Goal: Task Accomplishment & Management: Manage account settings

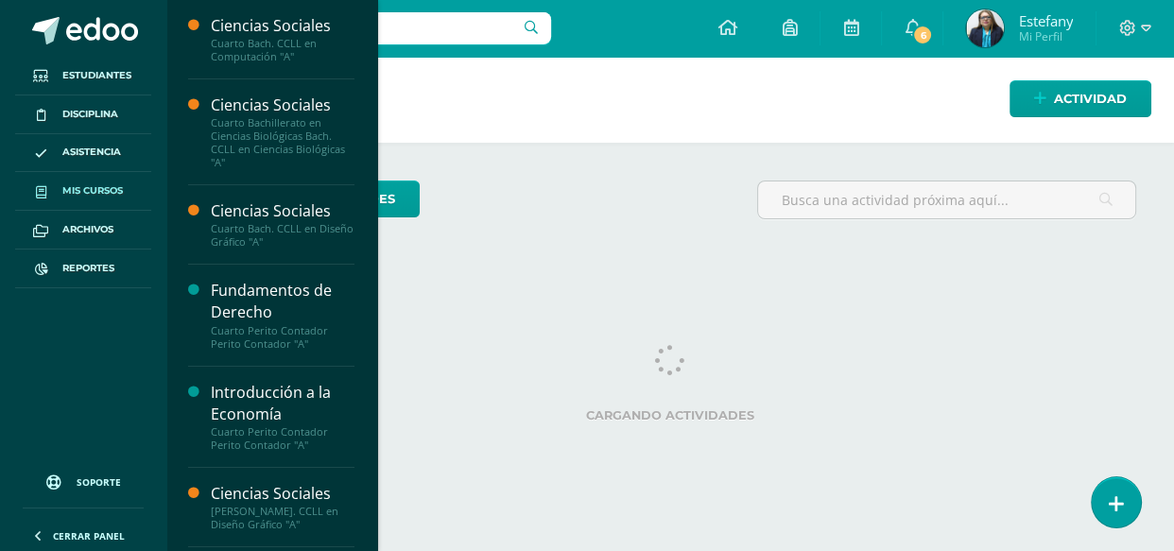
click at [85, 188] on span "Mis cursos" at bounding box center [92, 190] width 61 height 15
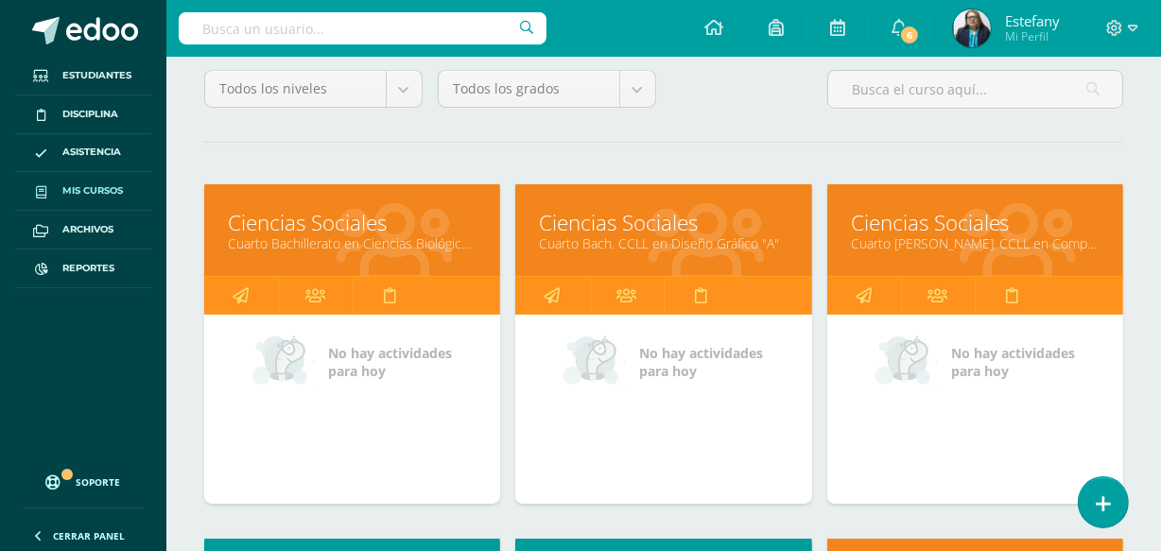
scroll to position [200, 0]
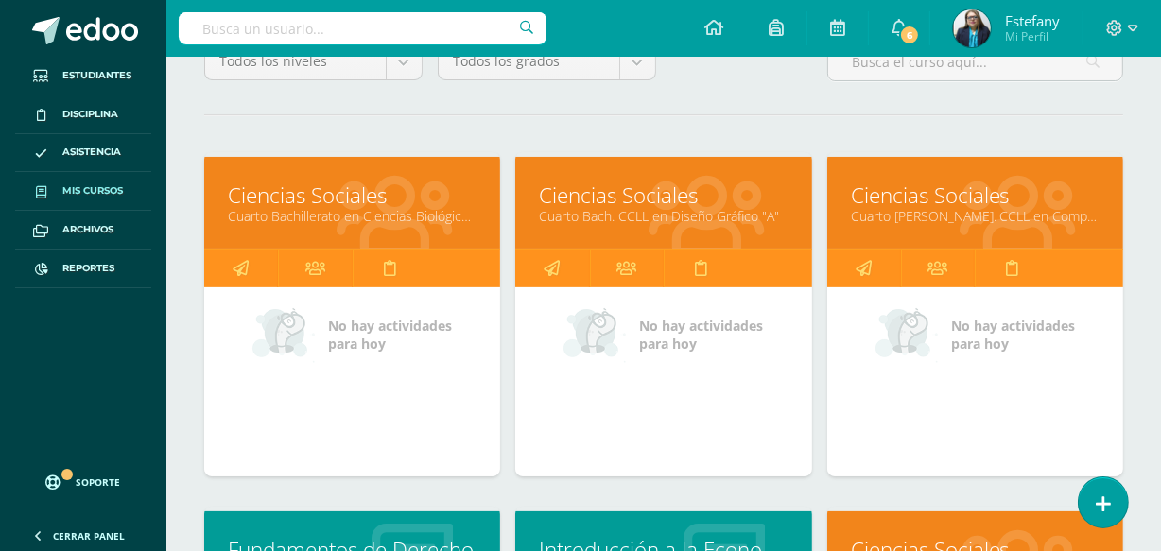
click at [371, 207] on link "Cuarto Bachillerato en Ciencias Biológicas Bach. CCLL en Ciencias Biológicas "A"" at bounding box center [352, 216] width 249 height 18
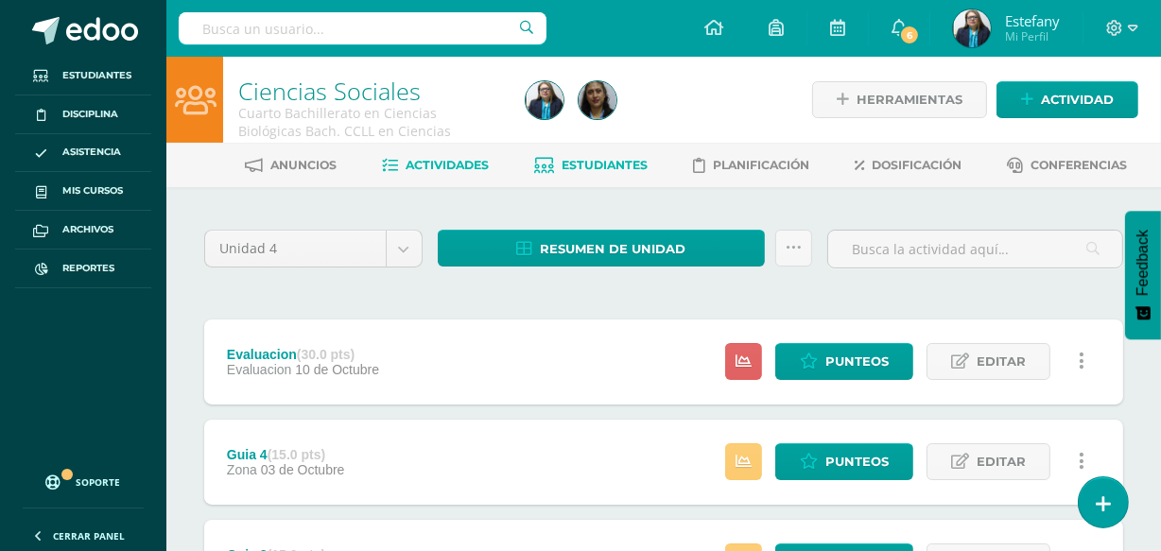
click at [602, 165] on span "Estudiantes" at bounding box center [606, 165] width 86 height 14
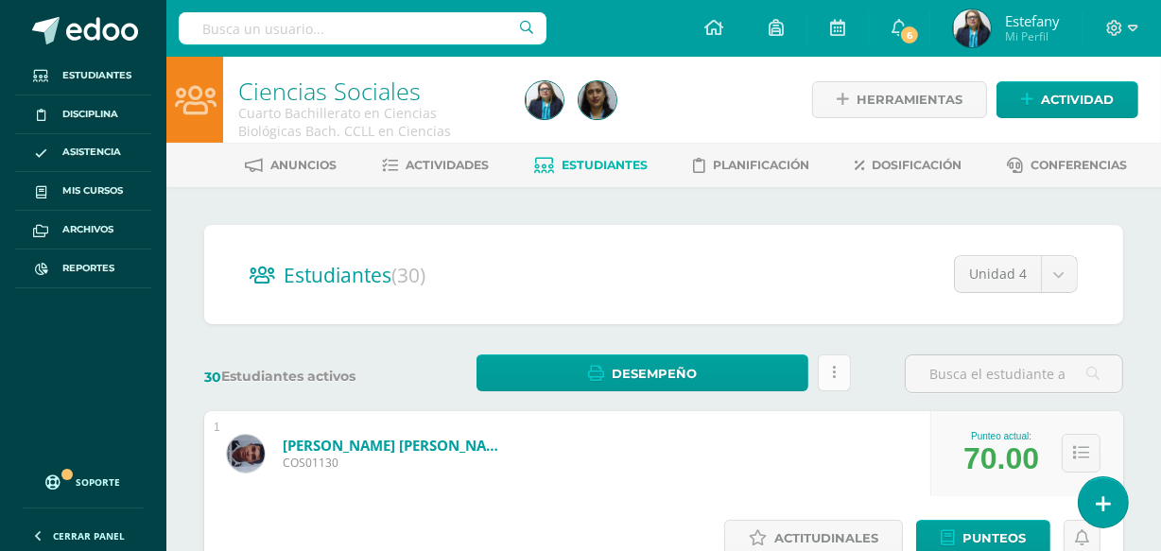
click at [842, 373] on link at bounding box center [834, 373] width 33 height 37
click at [835, 370] on icon at bounding box center [834, 373] width 4 height 16
click at [461, 161] on span "Actividades" at bounding box center [448, 165] width 83 height 14
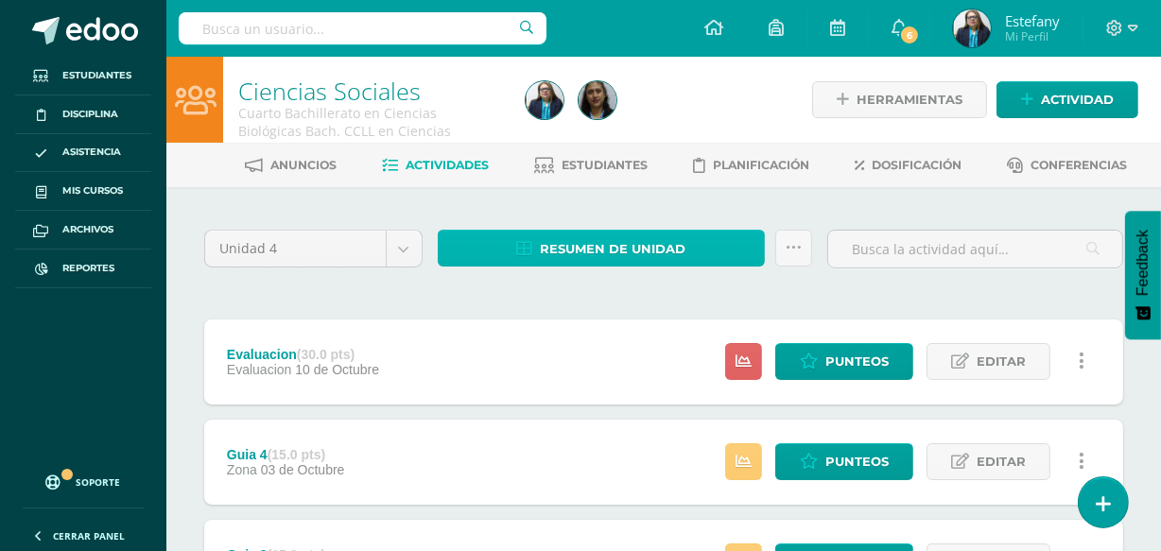
click at [662, 247] on span "Resumen de unidad" at bounding box center [613, 249] width 146 height 35
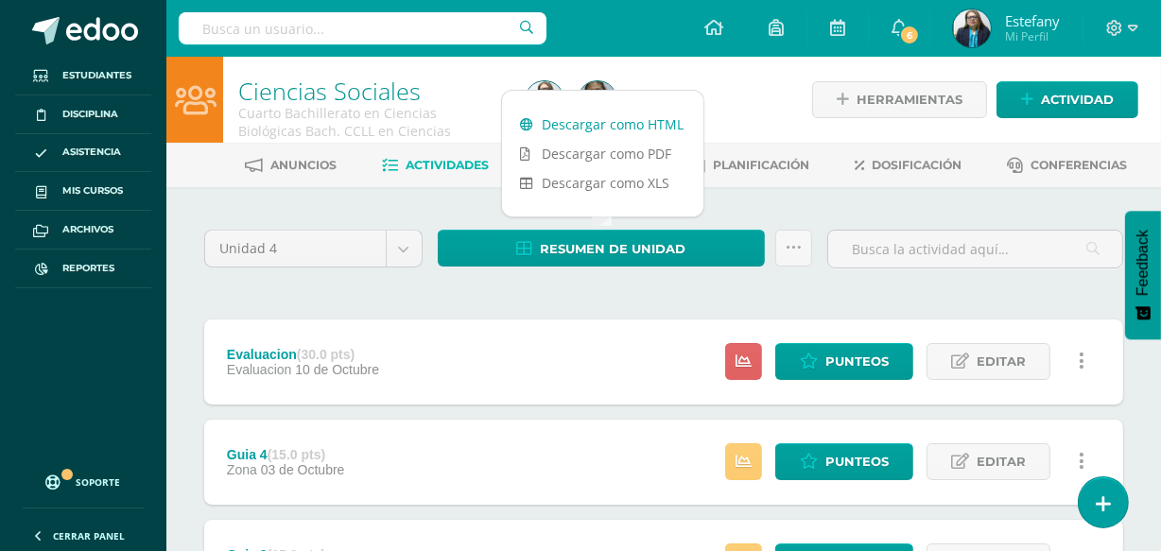
click at [635, 120] on link "Descargar como HTML" at bounding box center [602, 124] width 201 height 29
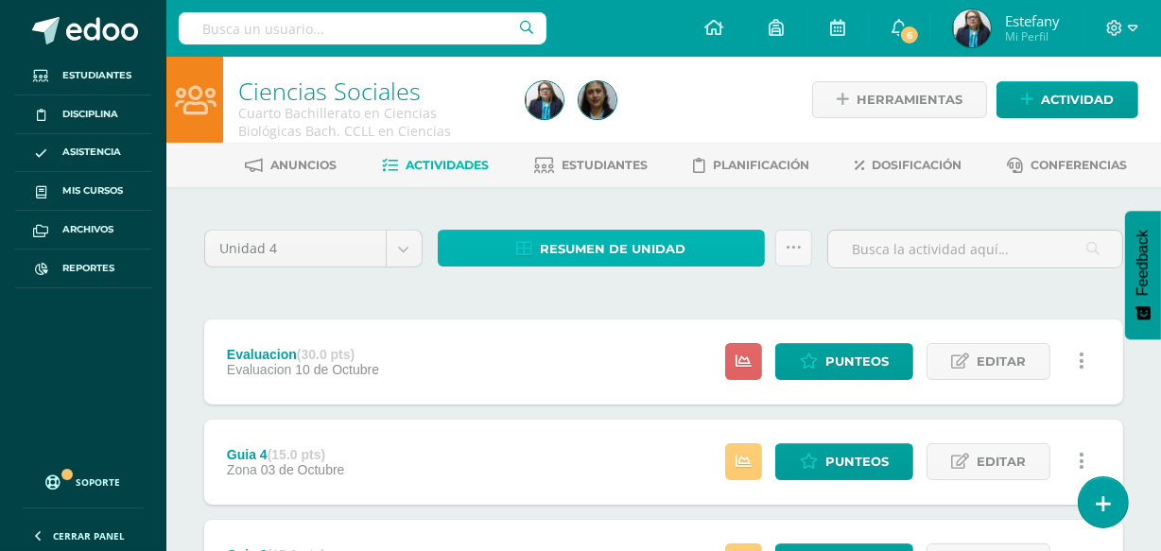
click at [718, 243] on link "Resumen de unidad" at bounding box center [601, 248] width 327 height 37
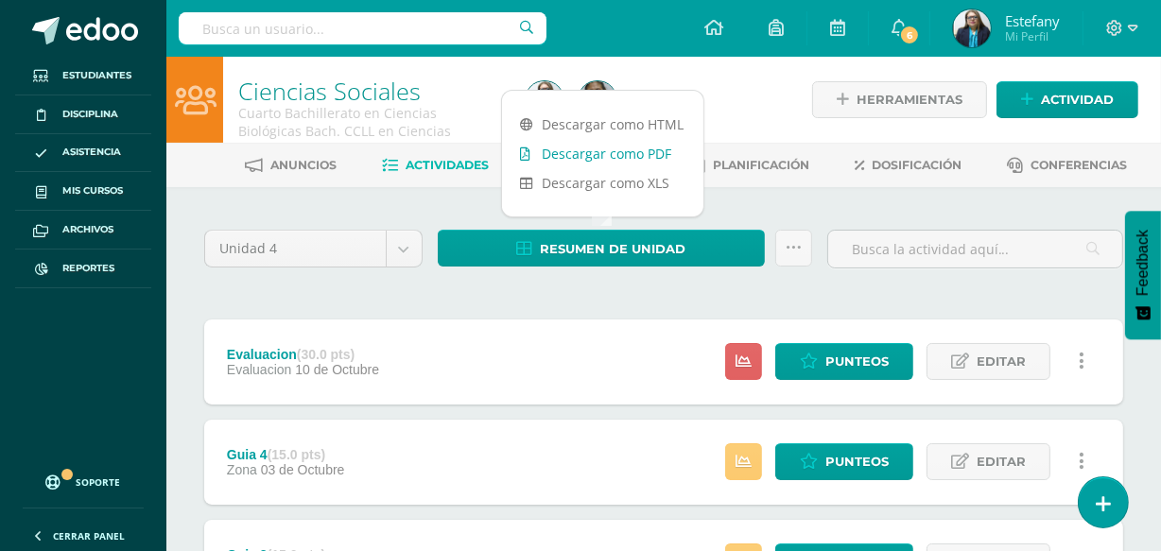
click at [653, 153] on link "Descargar como PDF" at bounding box center [602, 153] width 201 height 29
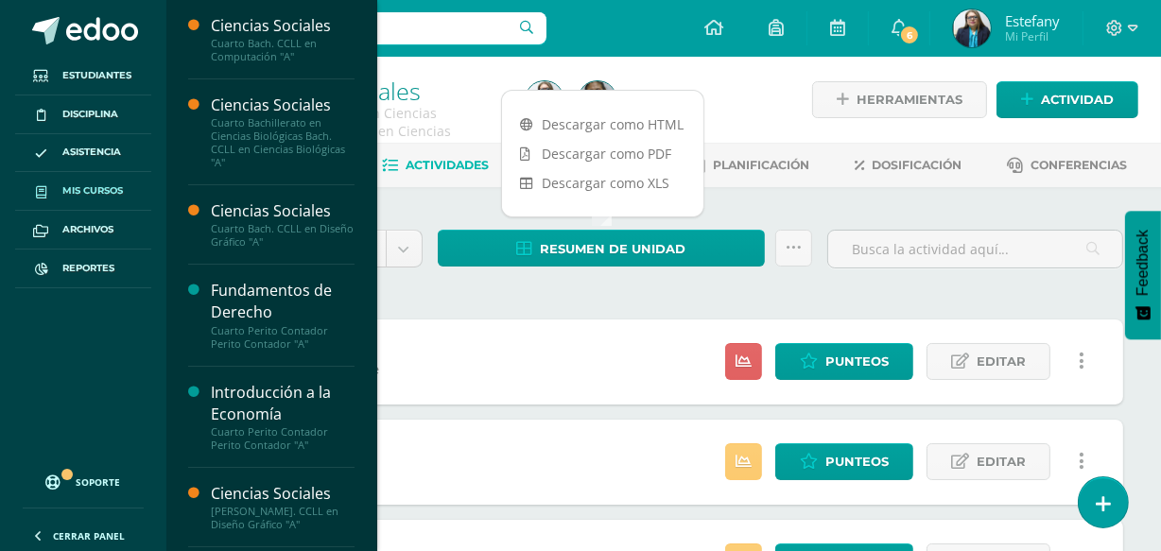
click at [99, 185] on span "Mis cursos" at bounding box center [92, 190] width 61 height 15
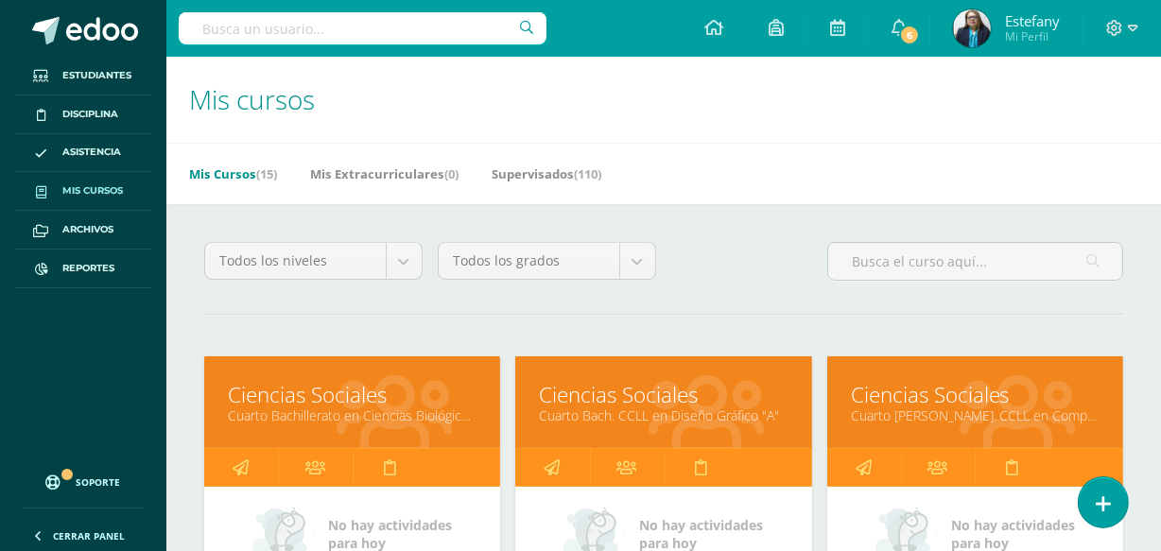
click at [645, 407] on link "Cuarto Bach. CCLL en Diseño Gráfico "A"" at bounding box center [663, 416] width 249 height 18
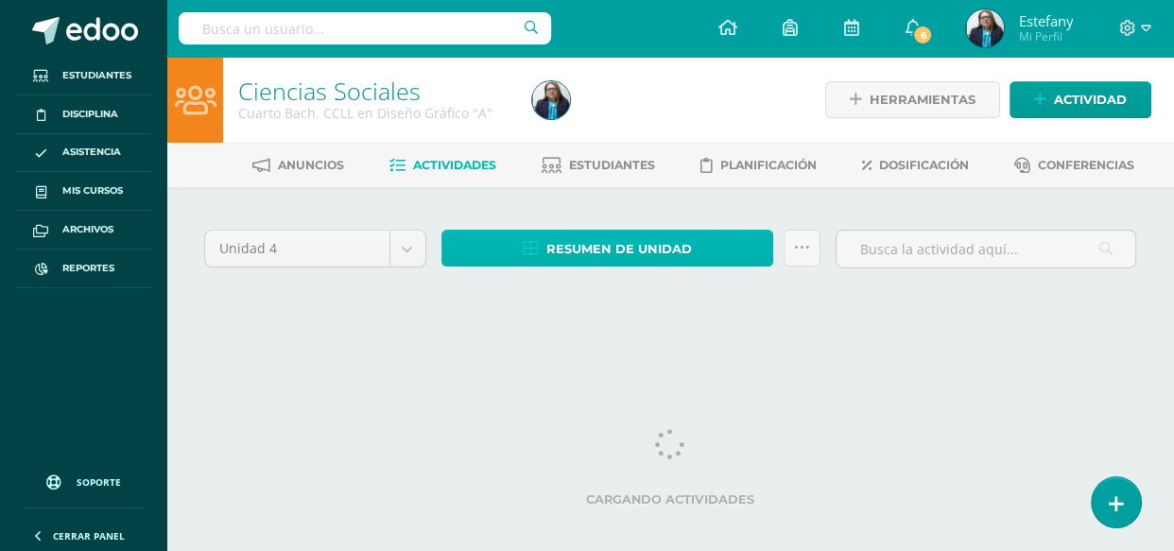
click at [693, 242] on link "Resumen de unidad" at bounding box center [608, 248] width 333 height 37
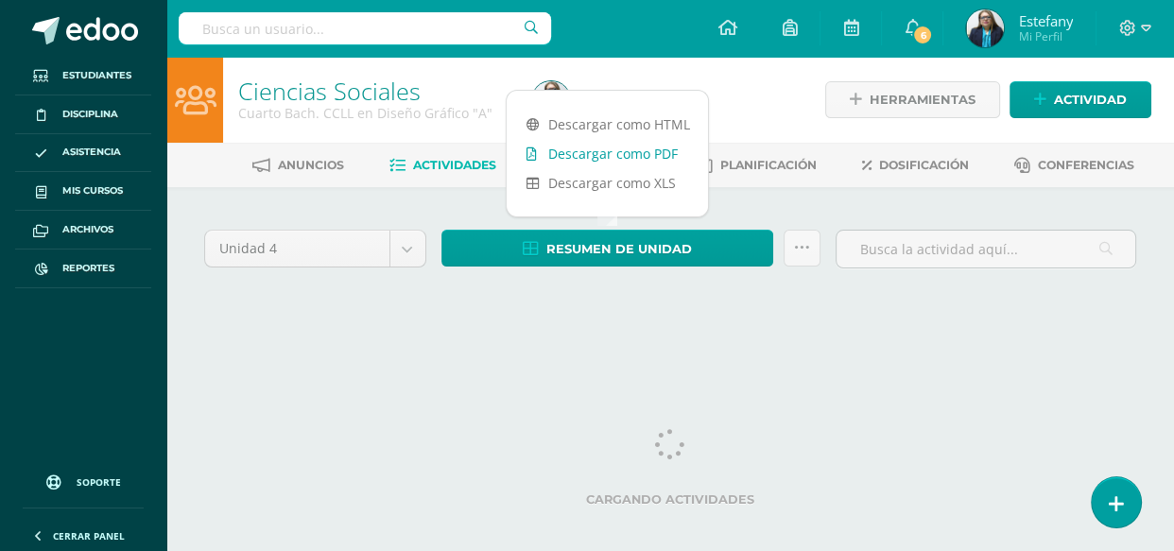
click at [635, 155] on link "Descargar como PDF" at bounding box center [607, 153] width 201 height 29
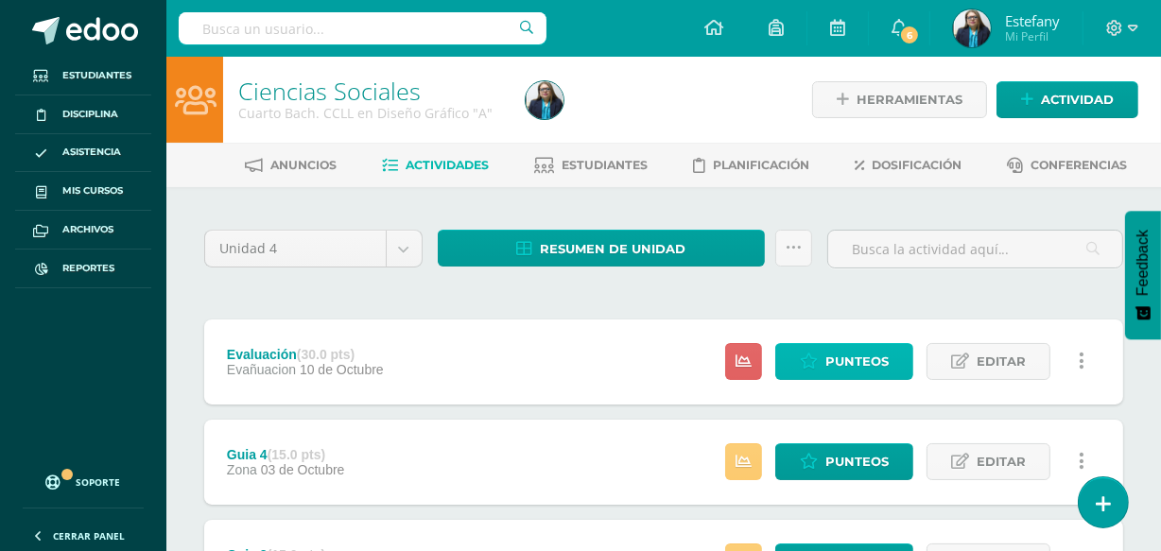
click at [845, 369] on span "Punteos" at bounding box center [856, 361] width 63 height 35
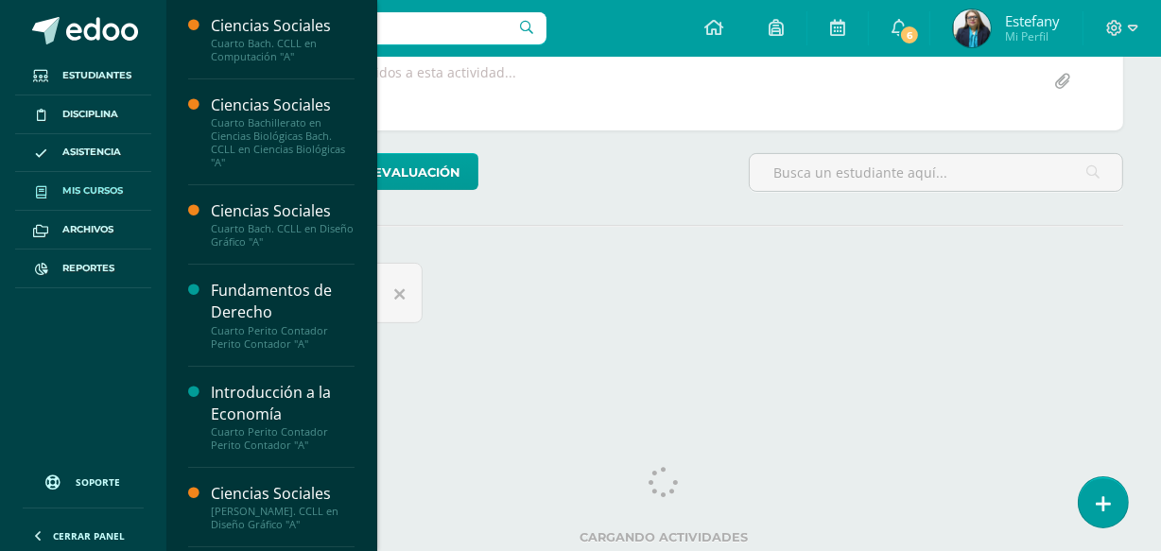
click at [81, 192] on span "Mis cursos" at bounding box center [92, 190] width 61 height 15
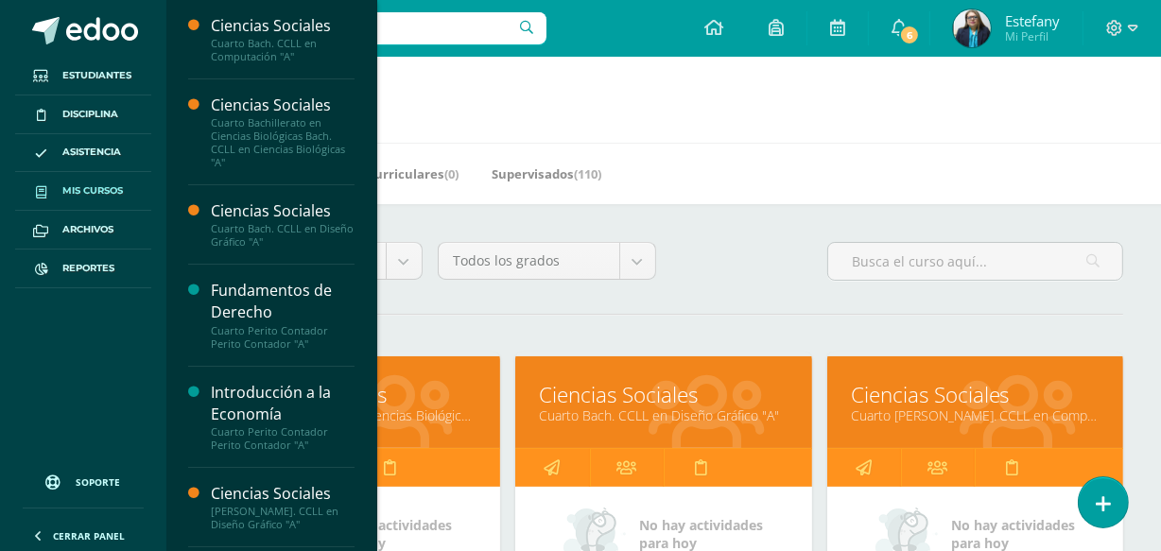
click at [85, 181] on link "Mis cursos" at bounding box center [83, 191] width 136 height 39
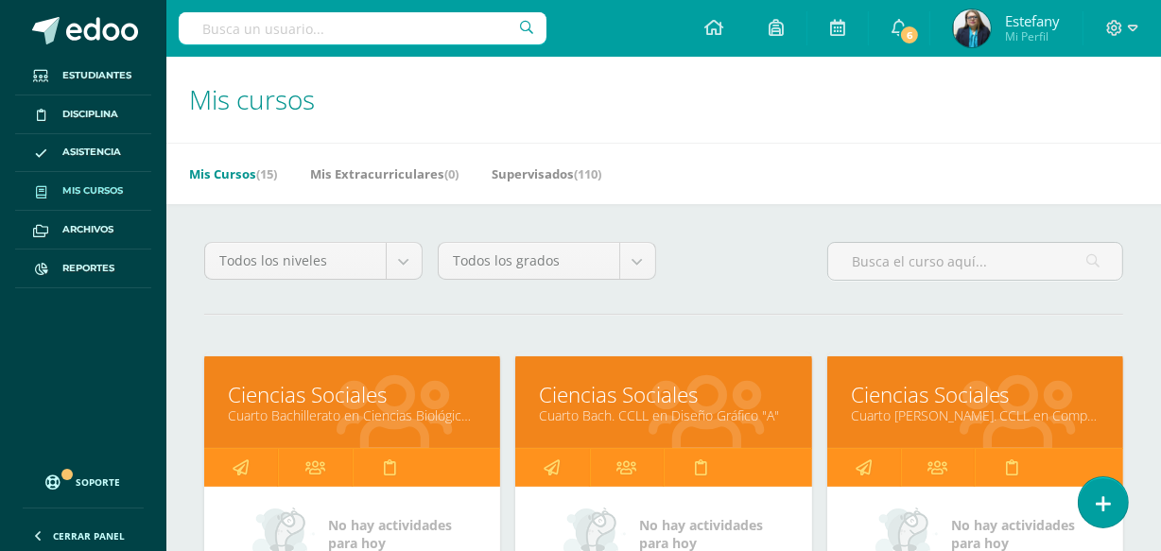
click at [908, 398] on link "Ciencias Sociales" at bounding box center [975, 394] width 249 height 29
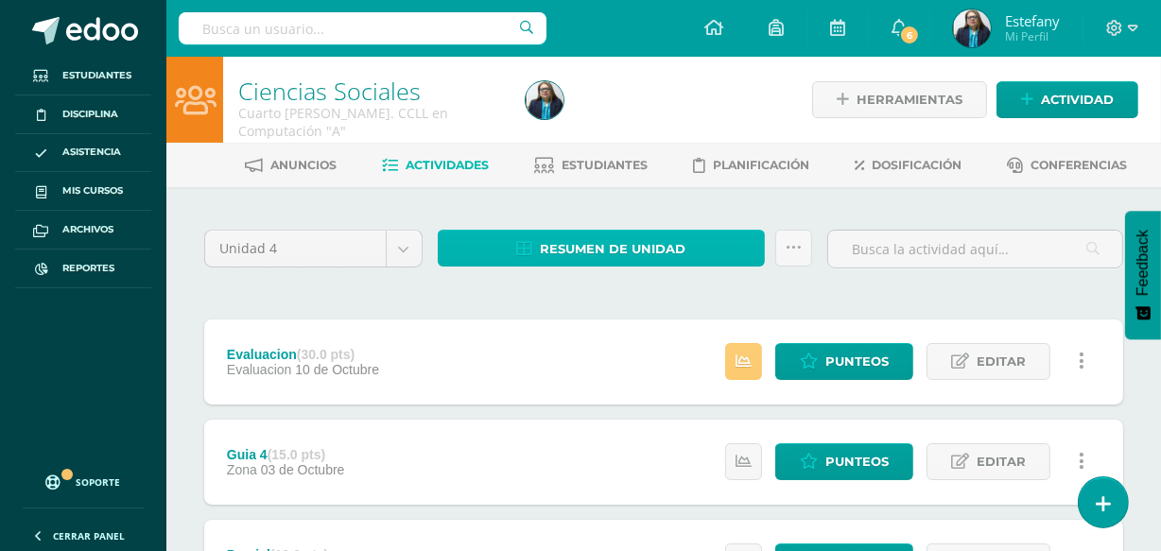
click at [703, 244] on link "Resumen de unidad" at bounding box center [601, 248] width 327 height 37
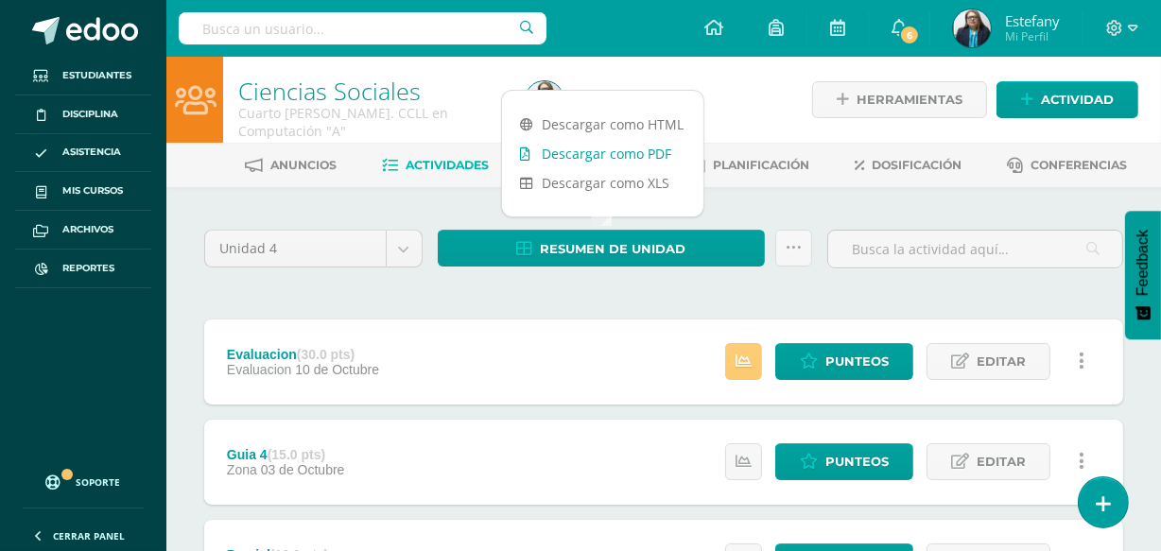
click at [643, 151] on link "Descargar como PDF" at bounding box center [602, 153] width 201 height 29
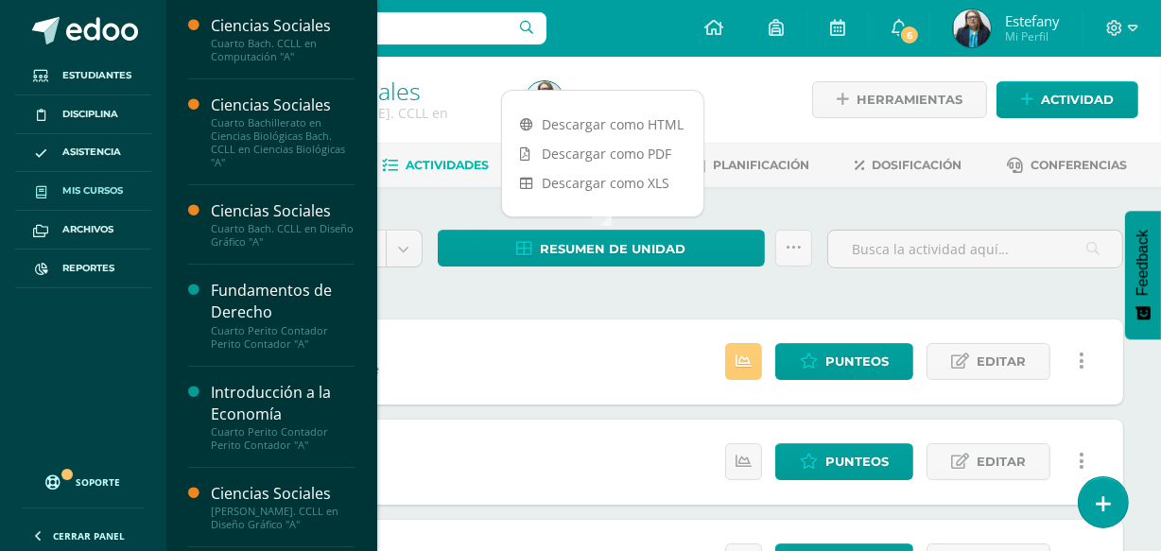
click at [95, 188] on span "Mis cursos" at bounding box center [92, 190] width 61 height 15
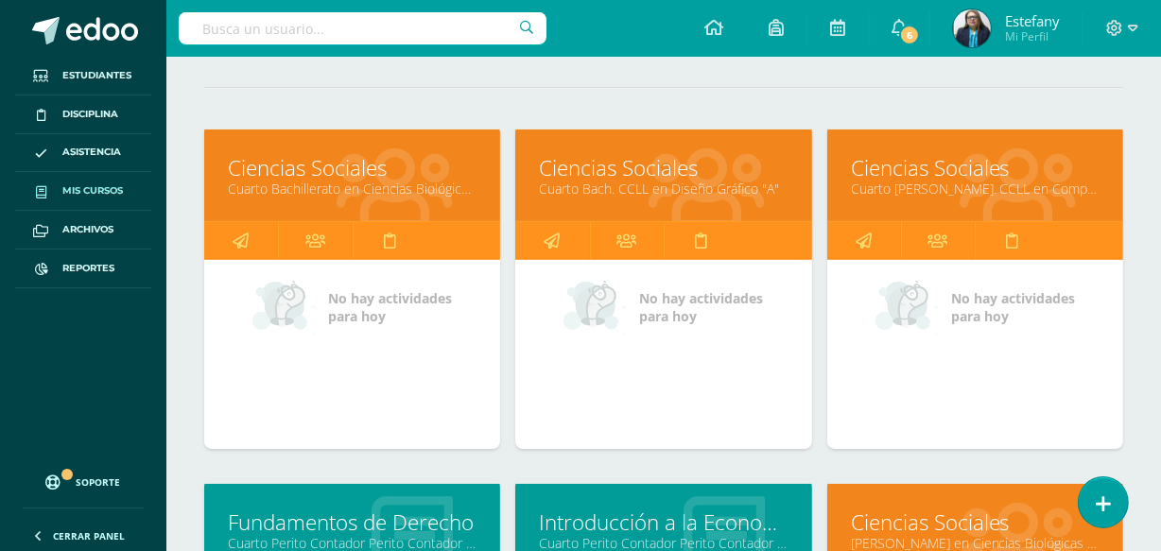
scroll to position [401, 0]
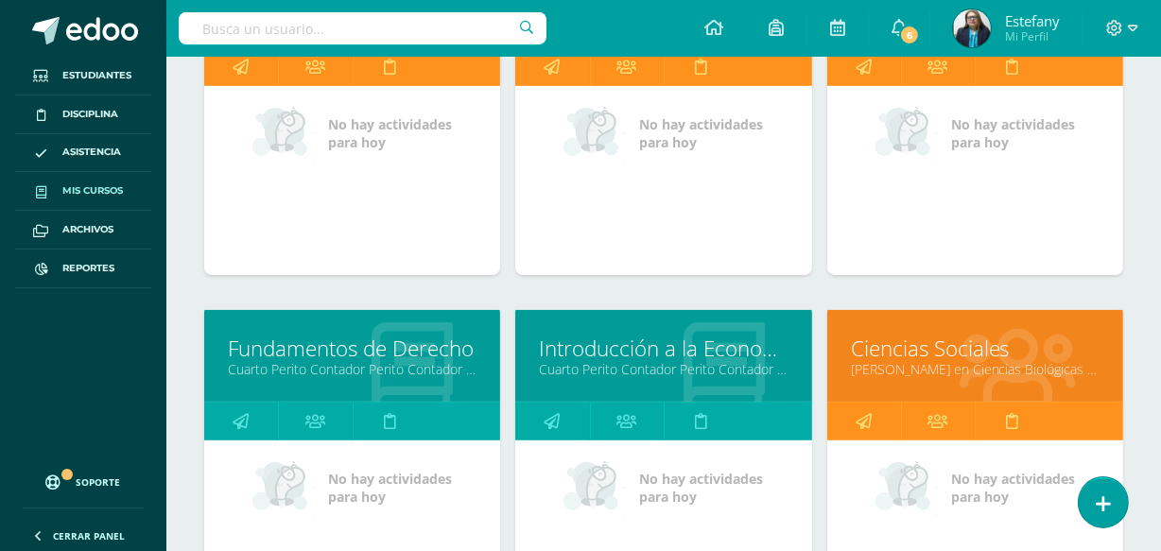
click at [379, 360] on link "Cuarto Perito Contador Perito Contador "A"" at bounding box center [352, 369] width 249 height 18
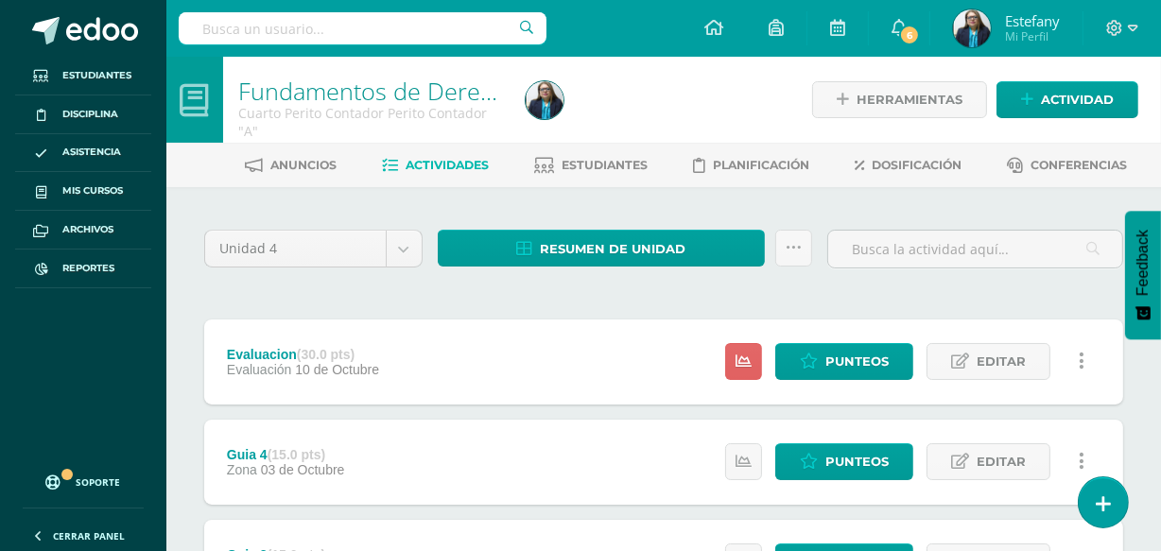
click at [623, 226] on div "Unidad 4 Unidad 1 Unidad 2 Unidad 3 Unidad 4 Resumen de unidad Descargar como H…" at bounding box center [663, 254] width 919 height 59
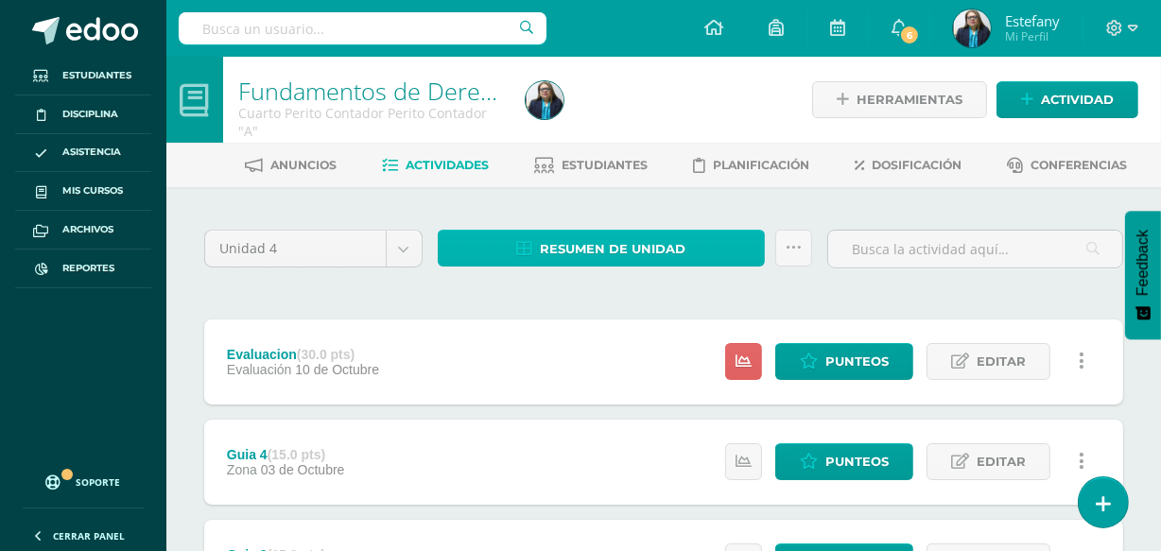
click at [616, 246] on span "Resumen de unidad" at bounding box center [613, 249] width 146 height 35
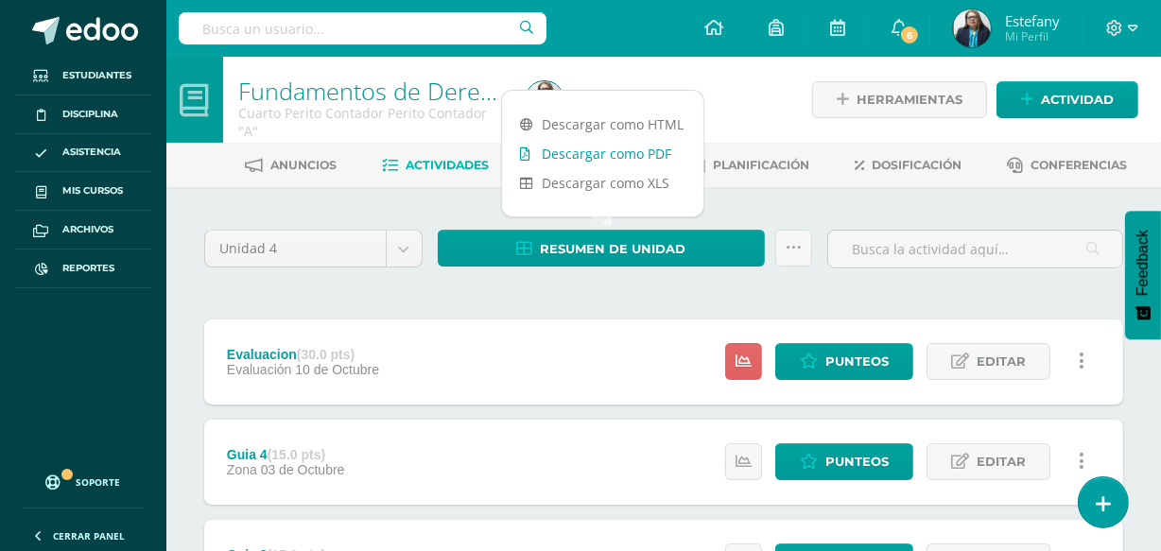
click at [623, 153] on link "Descargar como PDF" at bounding box center [602, 153] width 201 height 29
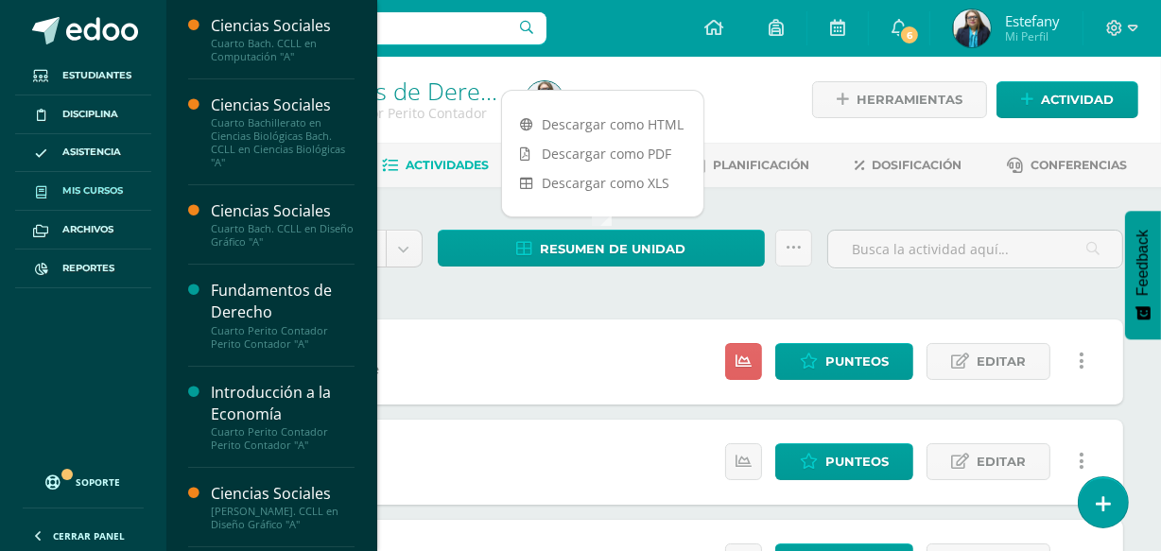
click at [93, 182] on link "Mis cursos" at bounding box center [83, 191] width 136 height 39
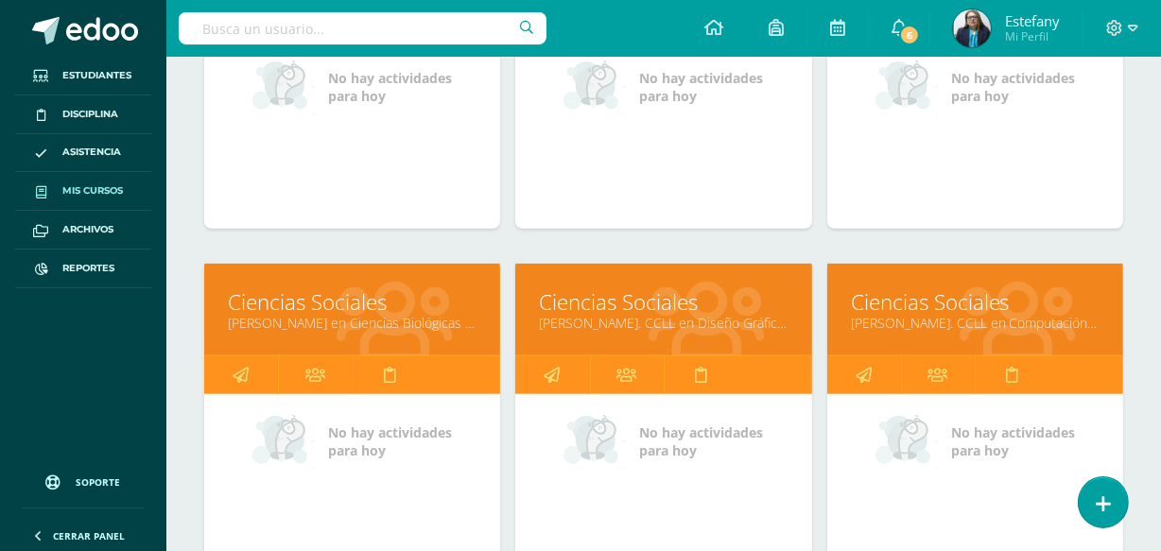
scroll to position [401, 0]
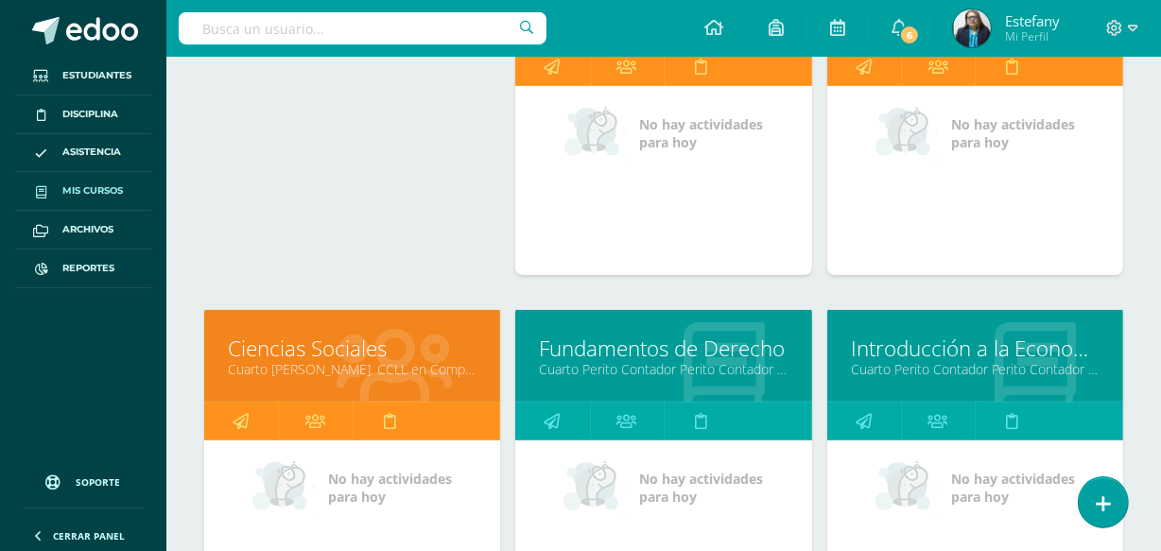
click at [912, 350] on link "Introducción a la Economía" at bounding box center [975, 348] width 249 height 29
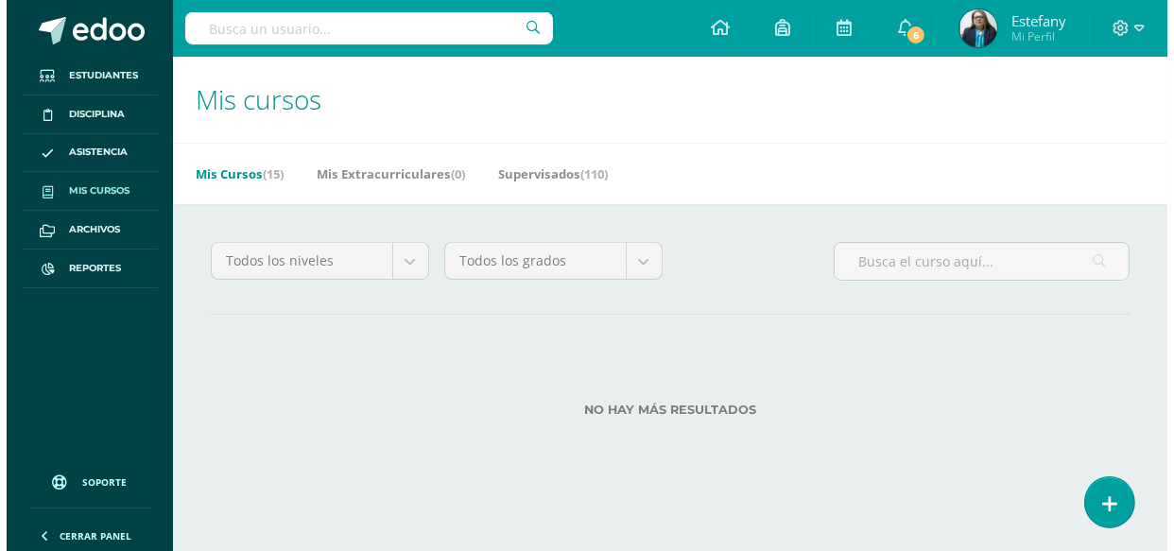
scroll to position [0, 0]
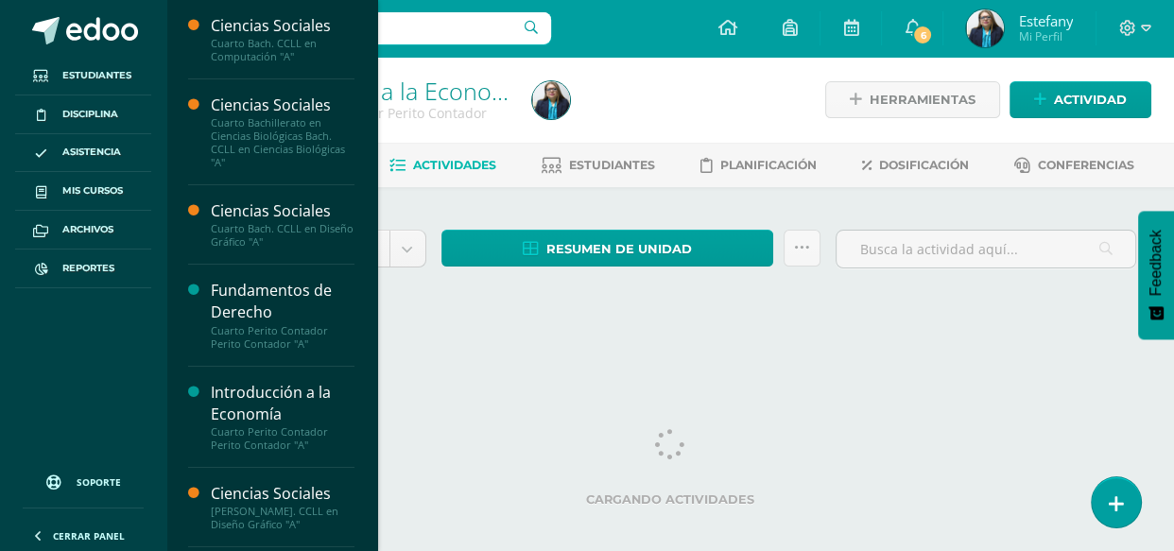
click at [425, 249] on div "Unidad 4 Unidad 1 Unidad 2 Unidad 3 Unidad 4" at bounding box center [315, 257] width 237 height 54
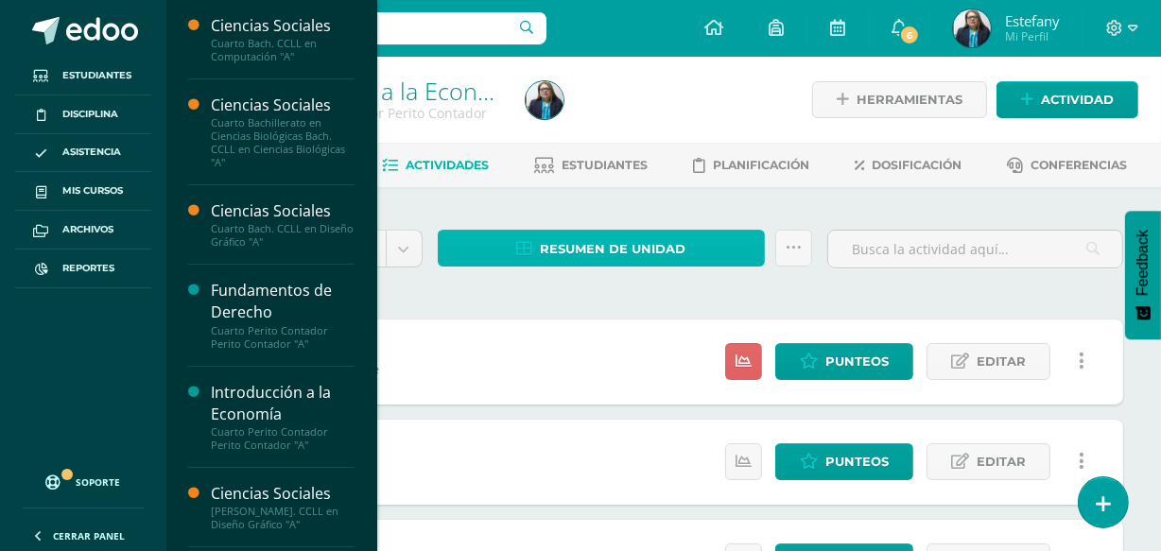
click at [605, 237] on span "Resumen de unidad" at bounding box center [613, 249] width 146 height 35
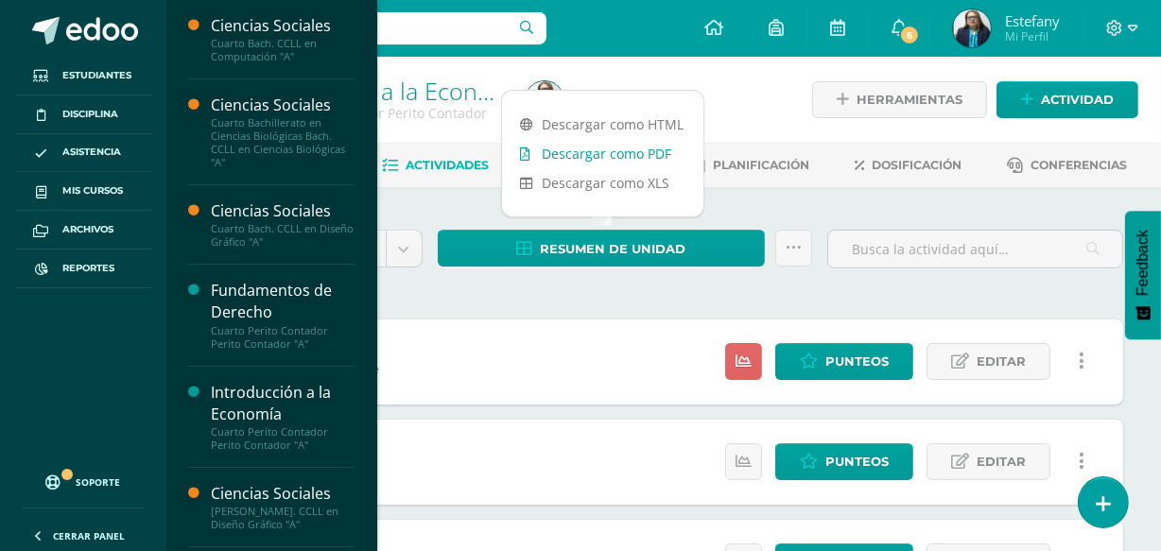
click at [606, 151] on link "Descargar como PDF" at bounding box center [602, 153] width 201 height 29
click at [478, 269] on div "Resumen de unidad Subir actividades en masa Enviar punteos a revision Historial…" at bounding box center [625, 257] width 390 height 54
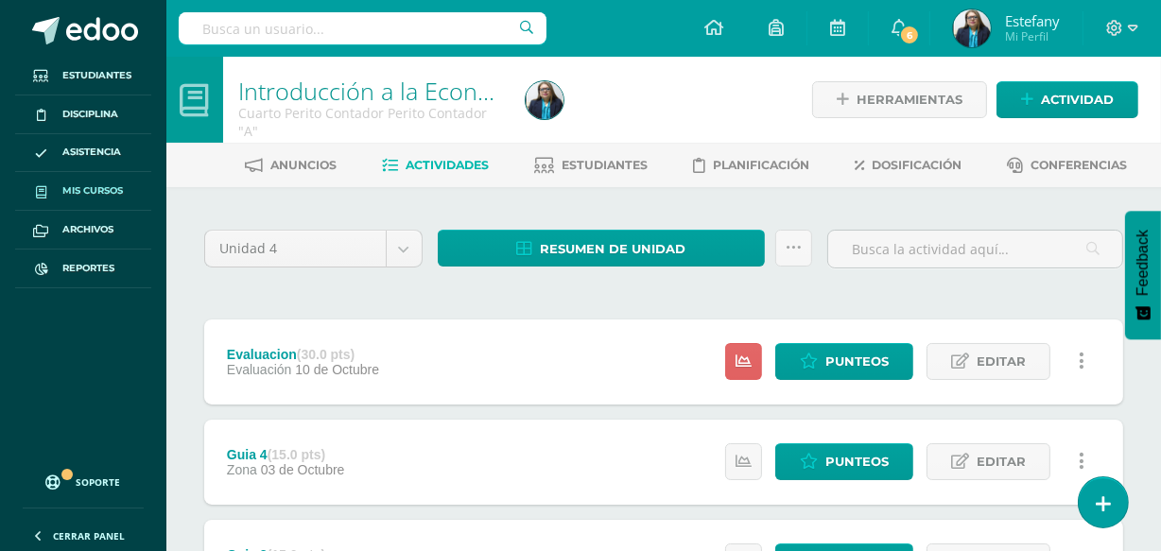
click at [96, 194] on span "Mis cursos" at bounding box center [92, 190] width 61 height 15
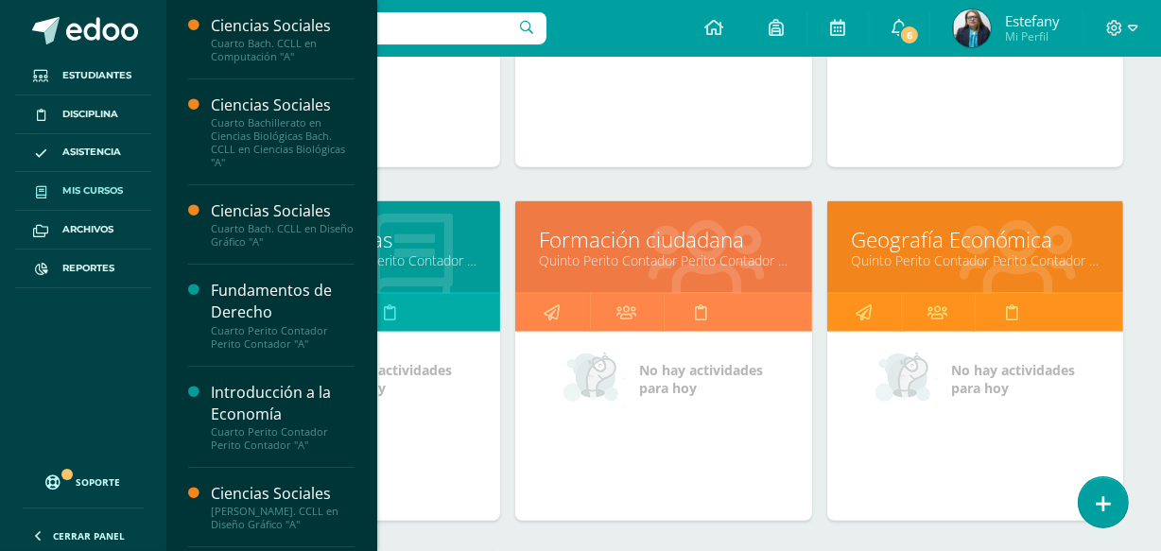
scroll to position [1182, 0]
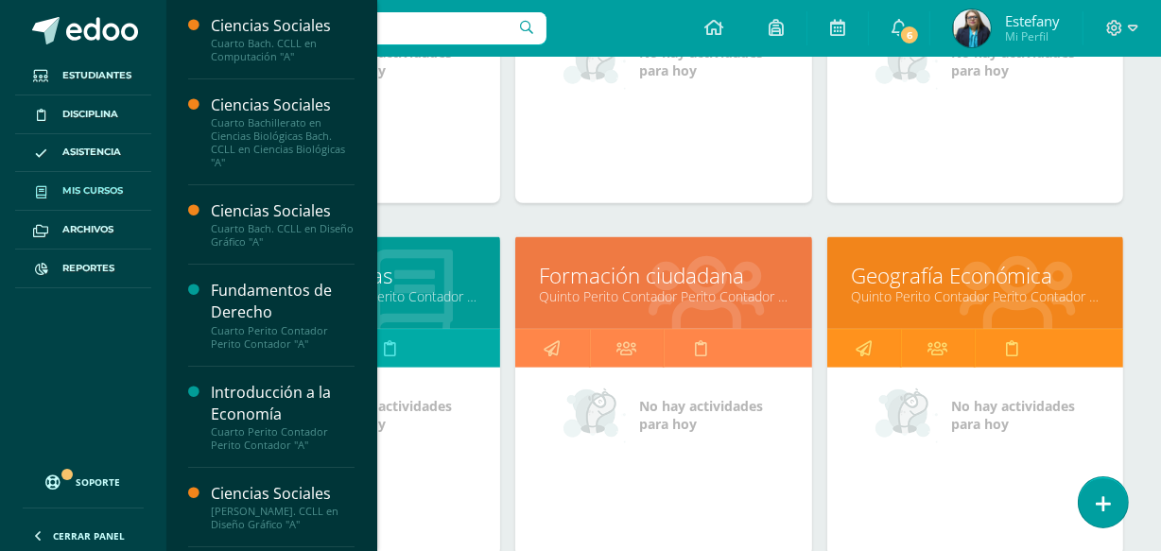
click at [410, 300] on link "Quinto Perito Contador Perito Contador "A"" at bounding box center [352, 296] width 249 height 18
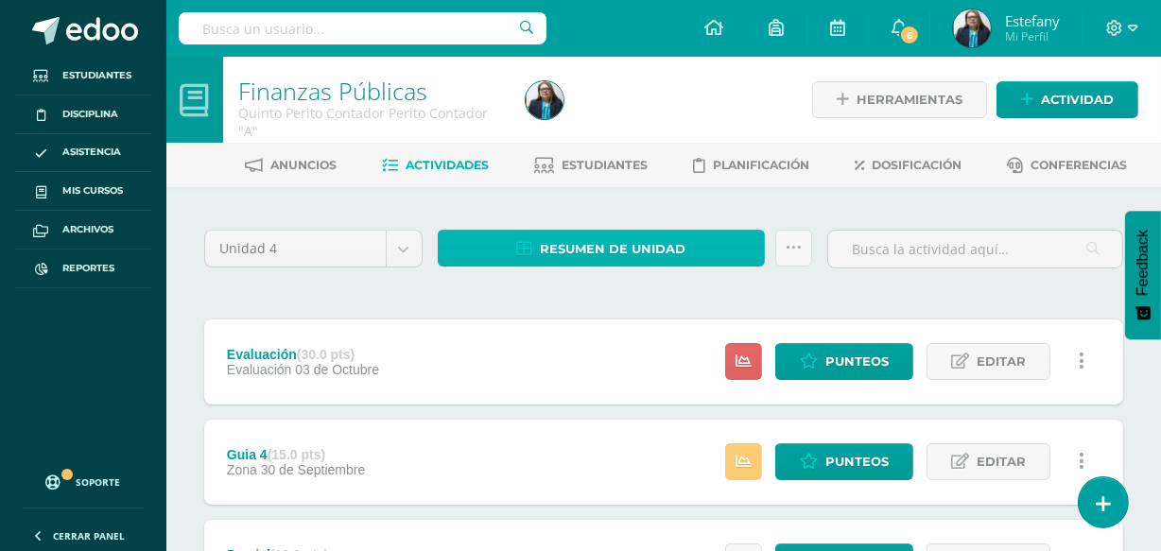
click at [607, 244] on span "Resumen de unidad" at bounding box center [613, 249] width 146 height 35
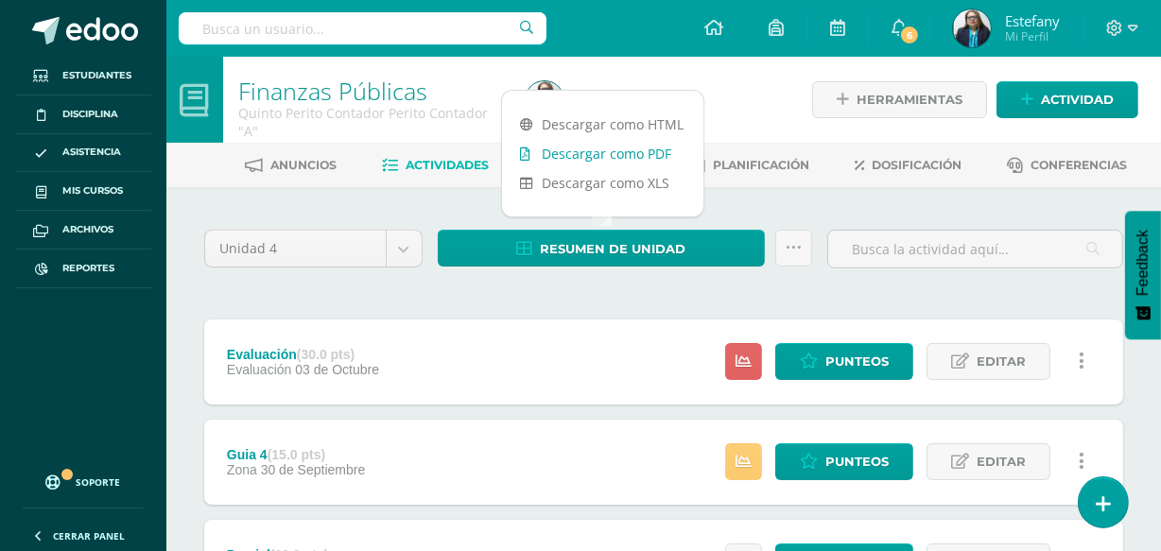
click at [632, 151] on link "Descargar como PDF" at bounding box center [602, 153] width 201 height 29
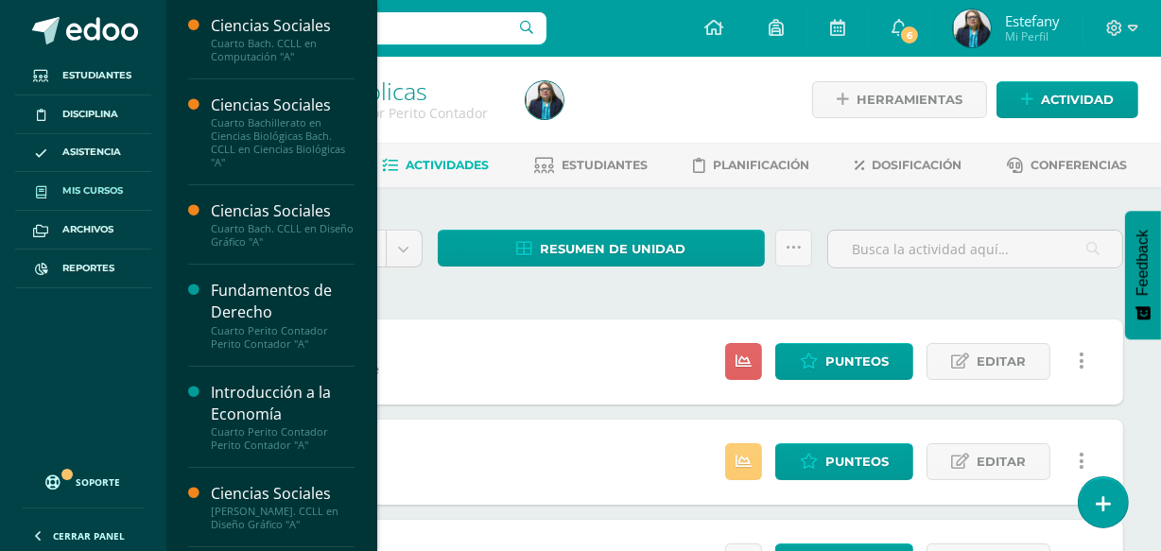
click at [95, 186] on span "Mis cursos" at bounding box center [92, 190] width 61 height 15
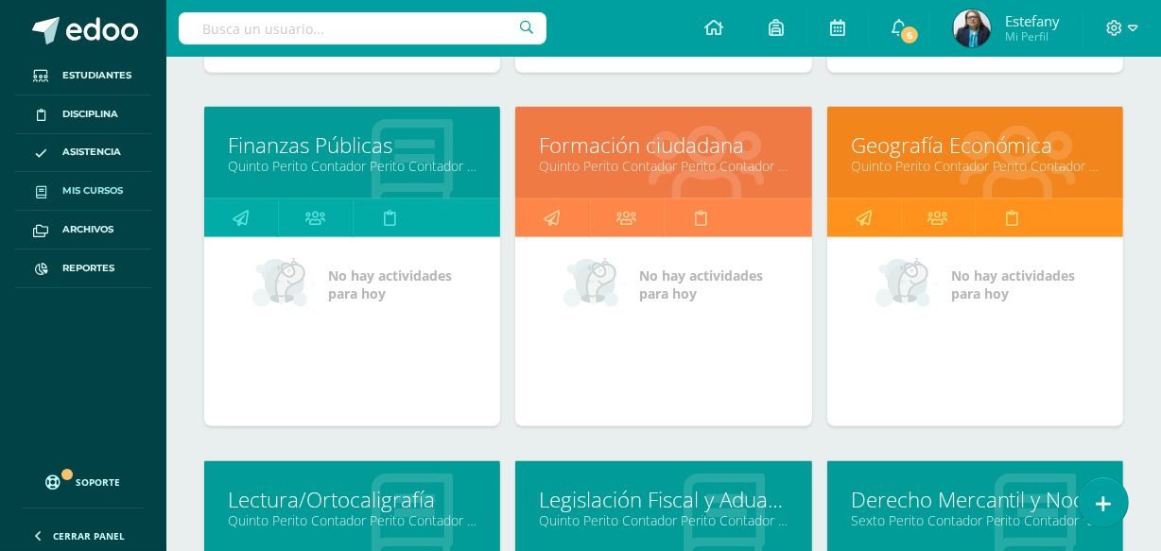
scroll to position [1094, 0]
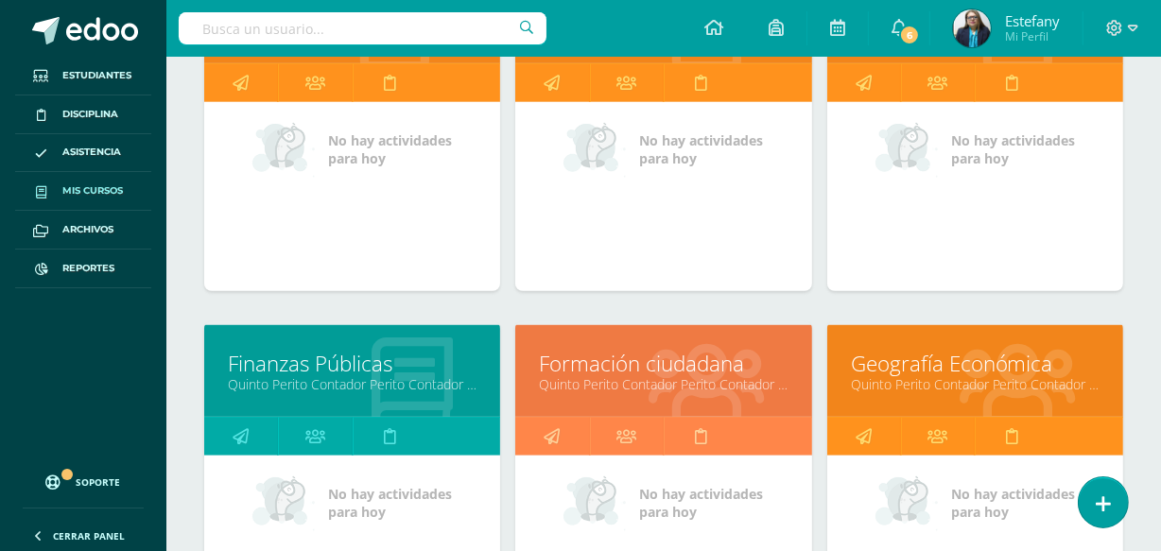
click at [705, 358] on link "Formación ciudadana" at bounding box center [663, 363] width 249 height 29
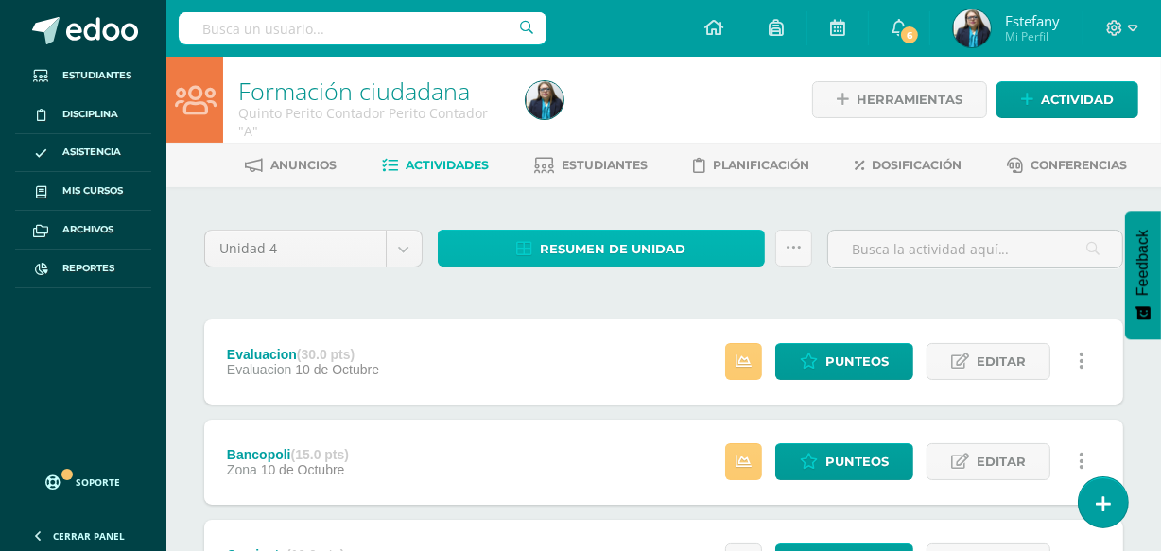
click at [629, 243] on span "Resumen de unidad" at bounding box center [613, 249] width 146 height 35
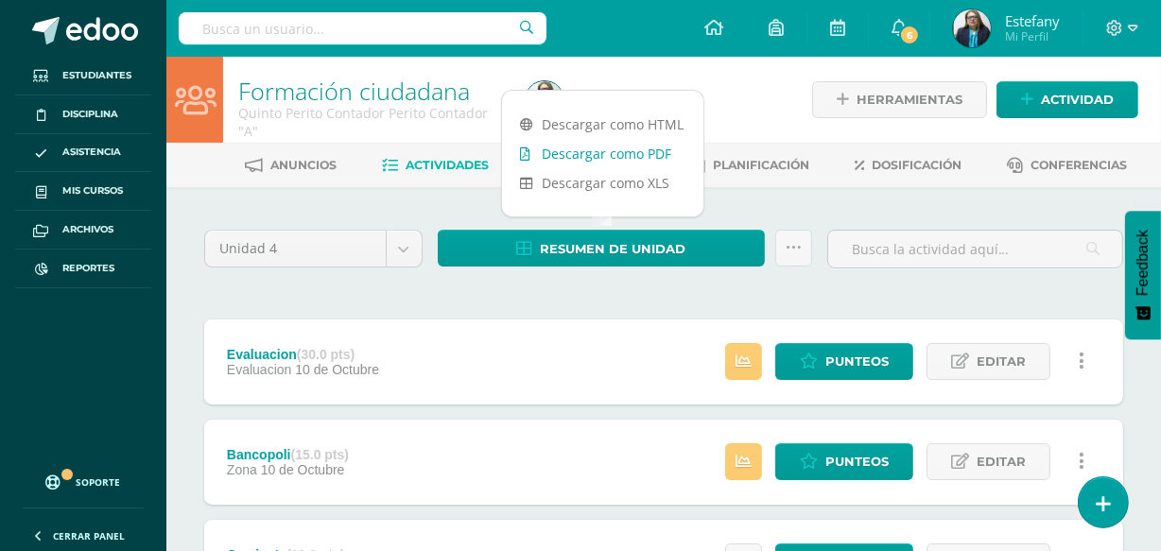
click at [645, 147] on link "Descargar como PDF" at bounding box center [602, 153] width 201 height 29
click at [683, 279] on div "Resumen de unidad Subir actividades en masa Enviar punteos a revision Historial…" at bounding box center [625, 257] width 390 height 54
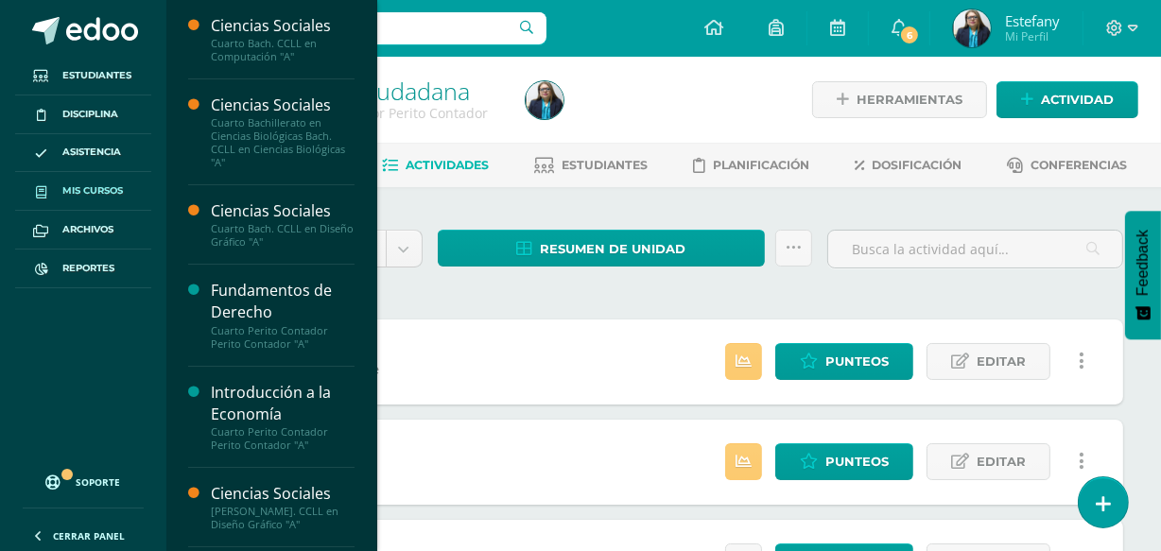
click at [79, 196] on span "Mis cursos" at bounding box center [92, 190] width 61 height 15
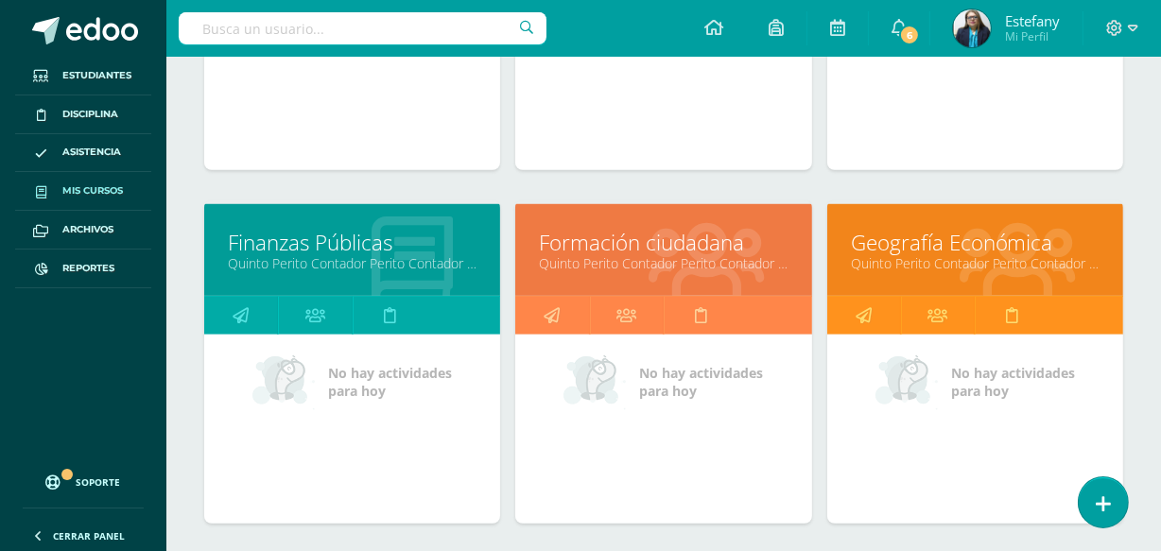
scroll to position [1182, 0]
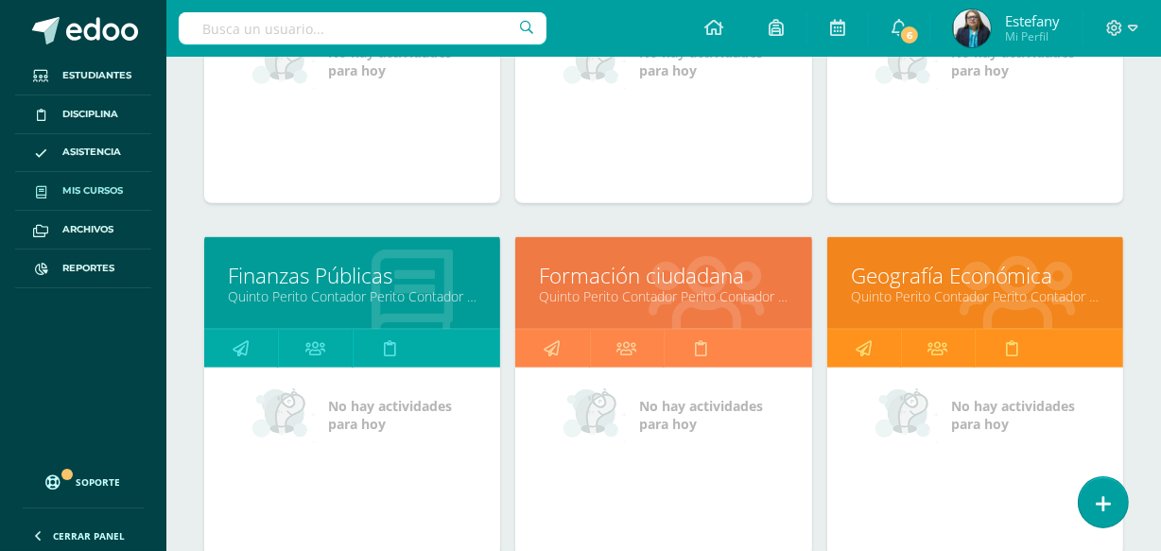
click at [933, 287] on link "Quinto Perito Contador Perito Contador "A"" at bounding box center [975, 296] width 249 height 18
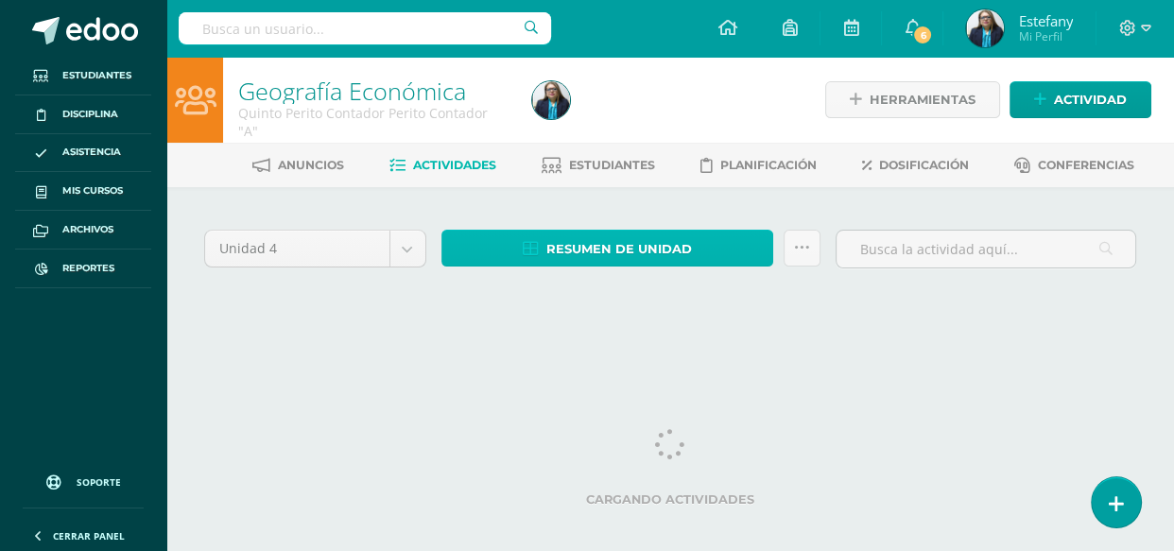
click at [696, 243] on link "Resumen de unidad" at bounding box center [608, 248] width 333 height 37
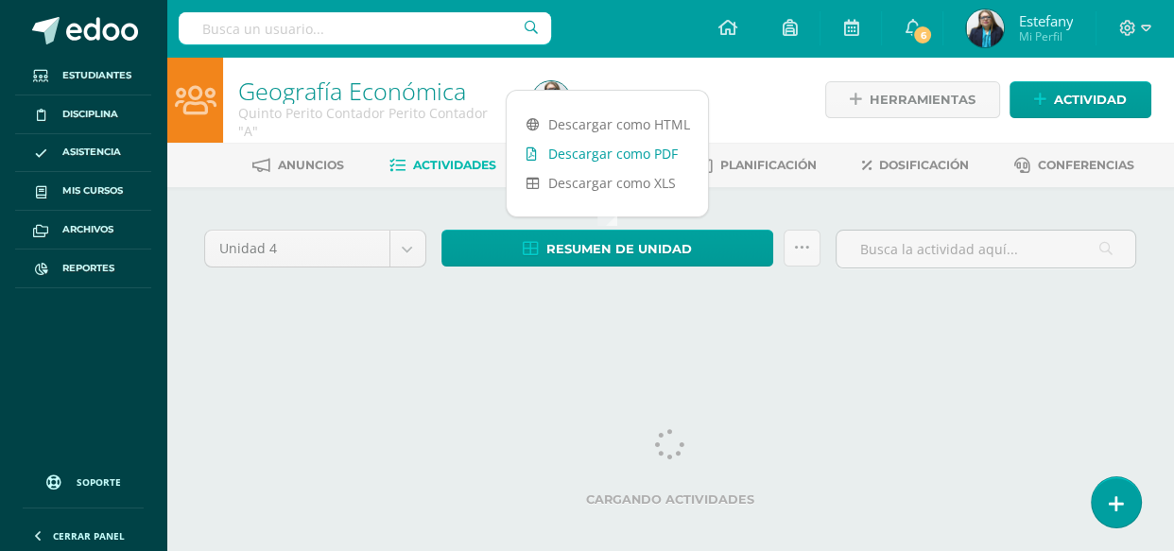
click at [650, 154] on link "Descargar como PDF" at bounding box center [607, 153] width 201 height 29
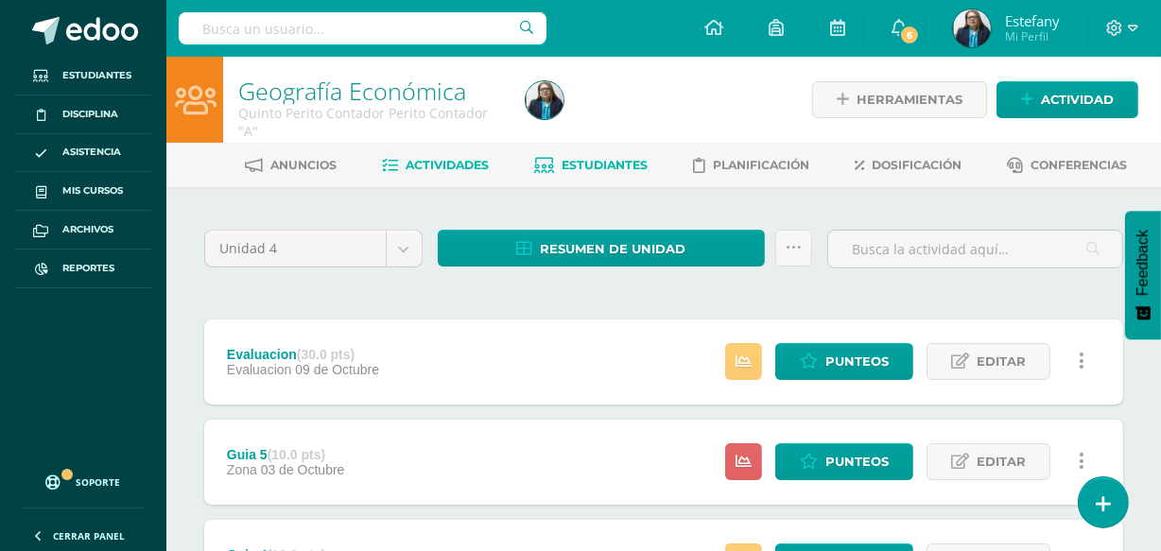
click at [617, 165] on span "Estudiantes" at bounding box center [606, 165] width 86 height 14
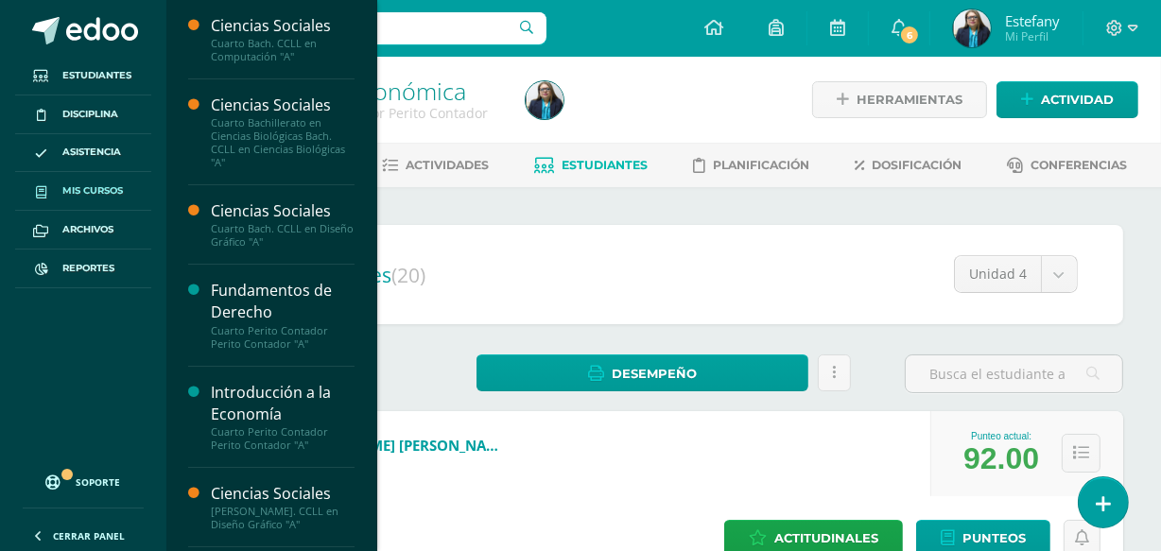
click at [102, 186] on span "Mis cursos" at bounding box center [92, 190] width 61 height 15
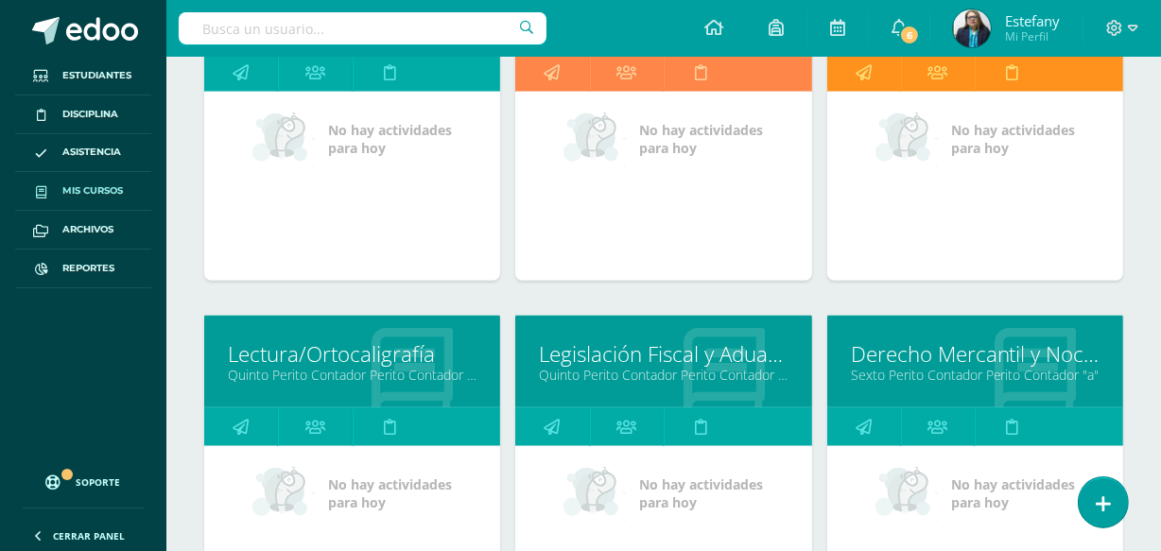
scroll to position [1495, 0]
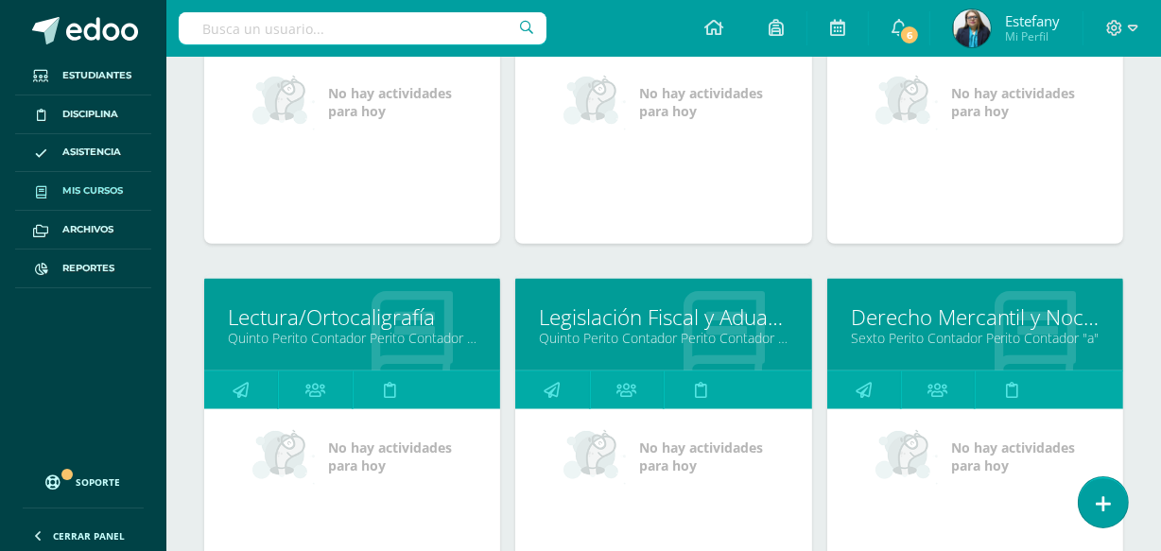
click at [373, 318] on link "Lectura/Ortocaligrafía" at bounding box center [352, 317] width 249 height 29
click at [899, 23] on icon at bounding box center [899, 27] width 15 height 17
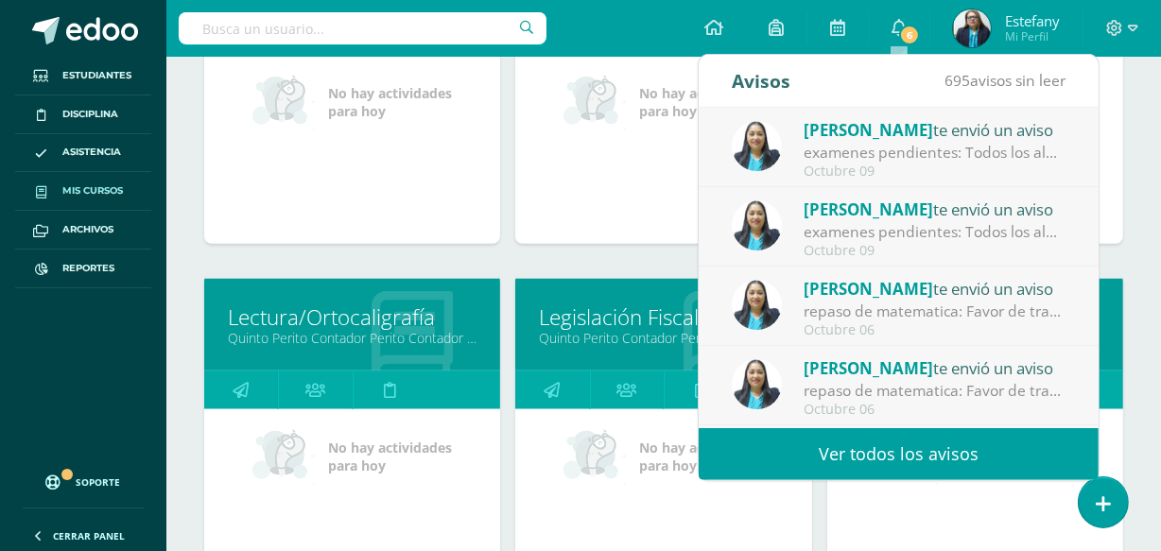
click at [897, 142] on div "examenes pendientes: Todos los alumnos que tienen exámenes pendientes, deben pr…" at bounding box center [935, 153] width 263 height 22
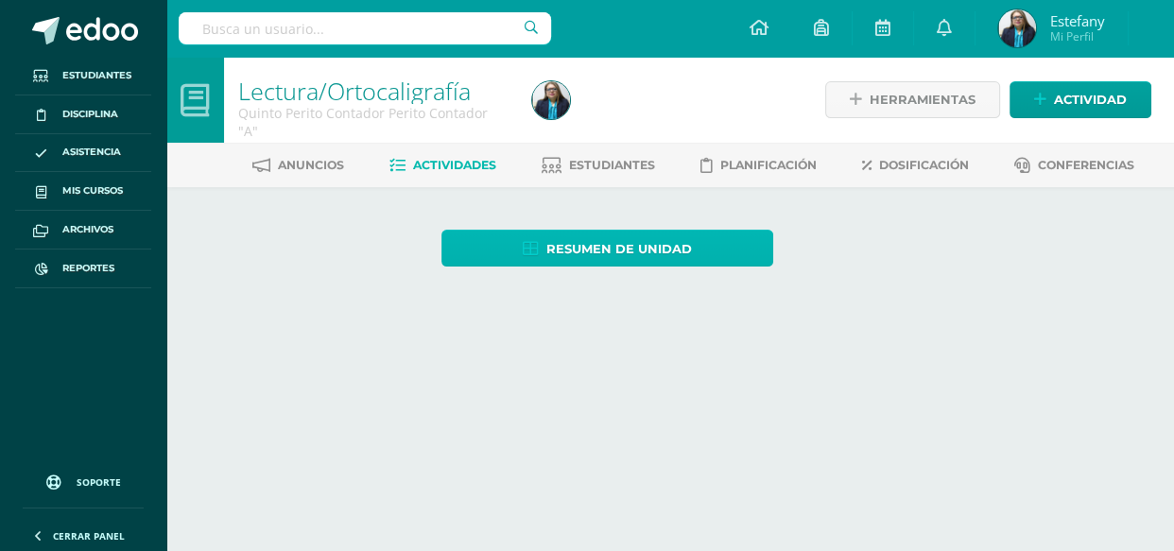
click at [651, 232] on span "Resumen de unidad" at bounding box center [620, 249] width 146 height 35
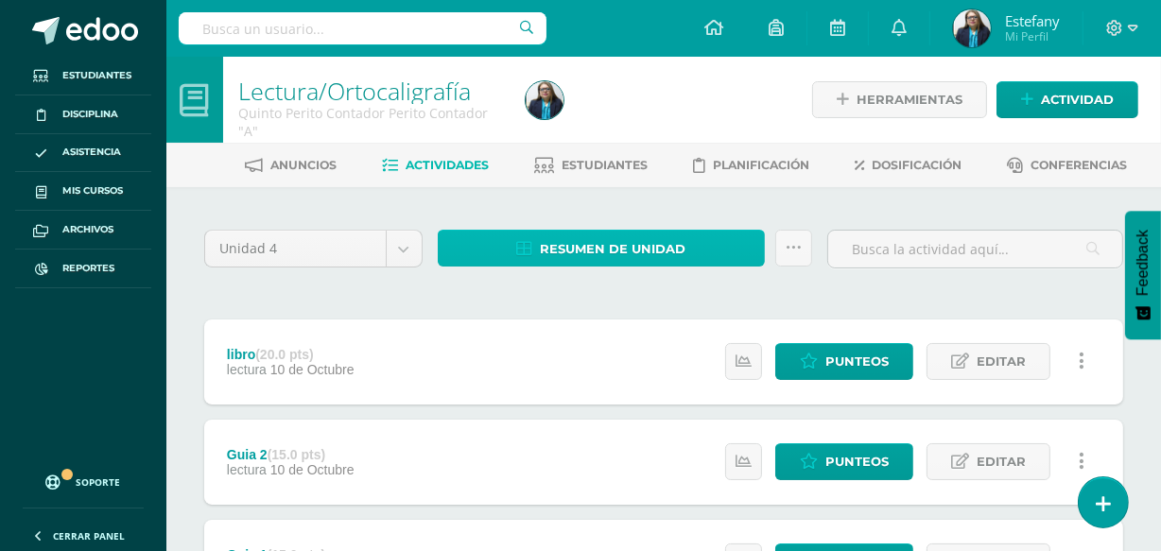
click at [674, 244] on span "Resumen de unidad" at bounding box center [613, 249] width 146 height 35
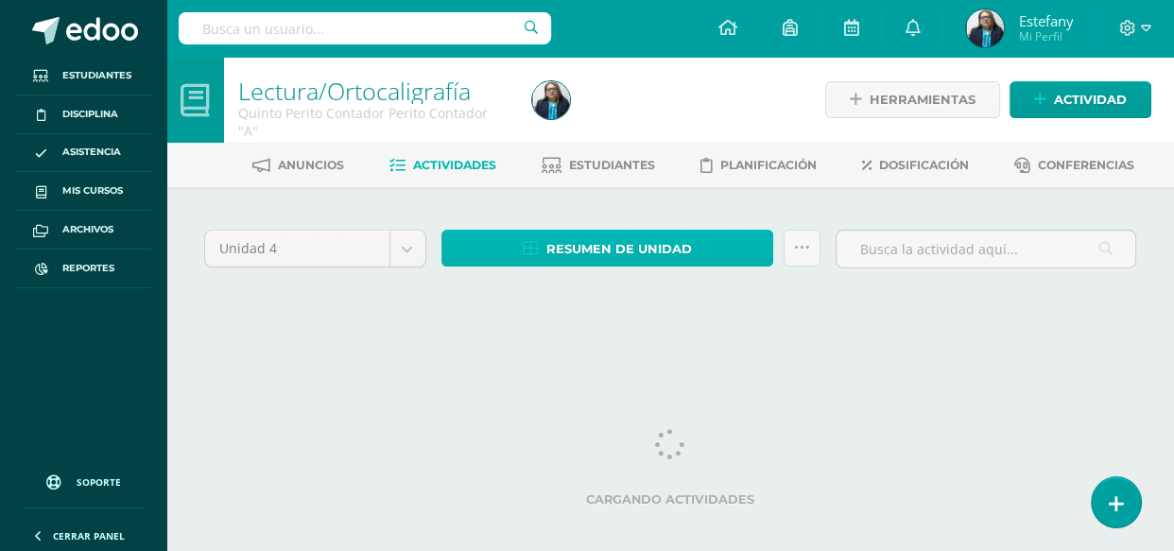
click at [719, 252] on link "Resumen de unidad" at bounding box center [608, 248] width 333 height 37
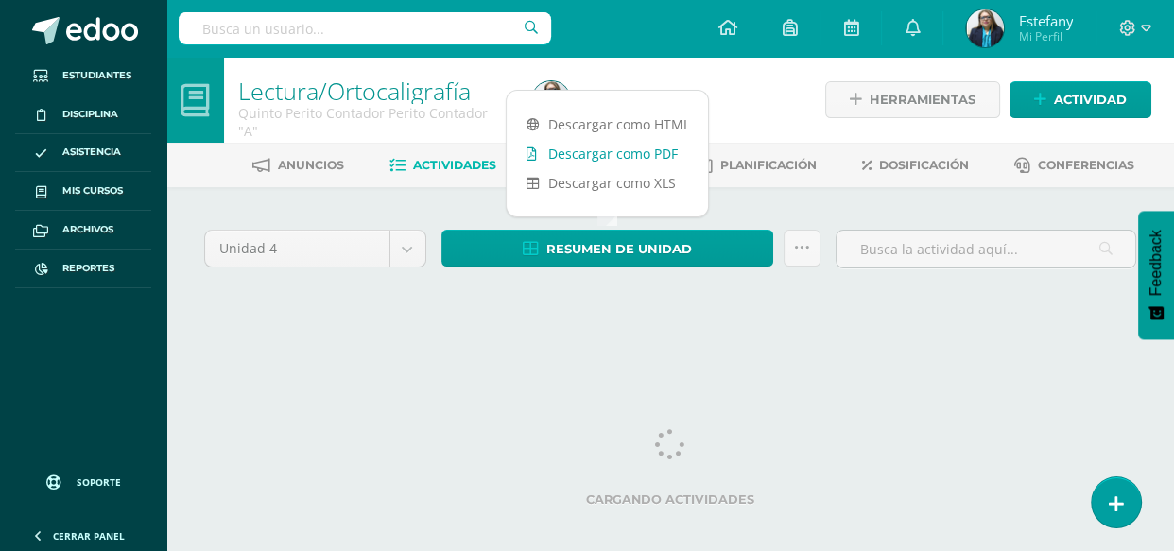
click at [634, 161] on link "Descargar como PDF" at bounding box center [607, 153] width 201 height 29
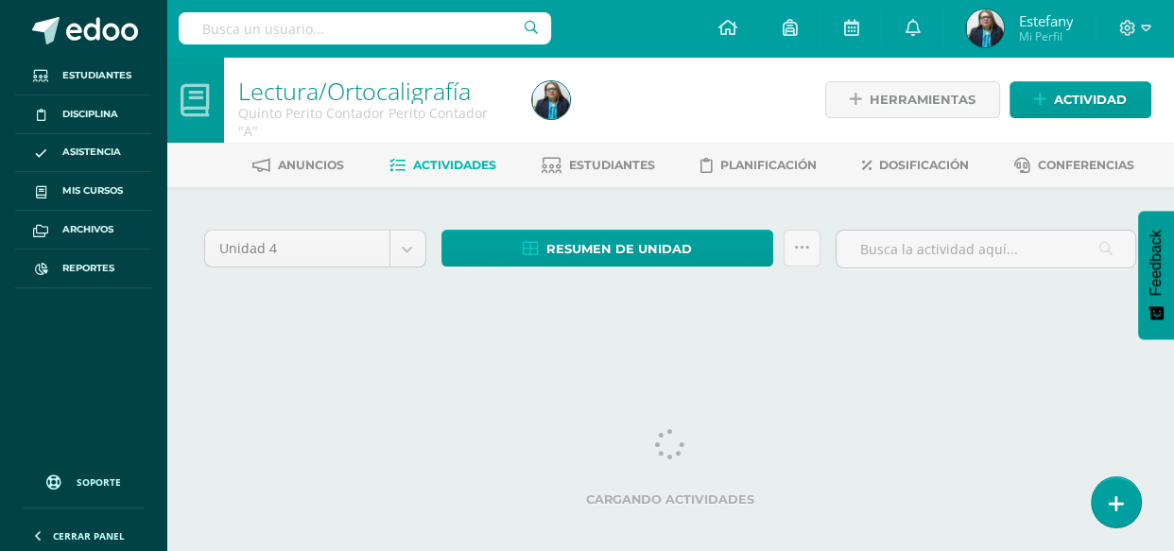
click at [547, 357] on html "Estudiantes Disciplina Asistencia Mis cursos Archivos Reportes Soporte Ayuda Re…" at bounding box center [587, 178] width 1174 height 357
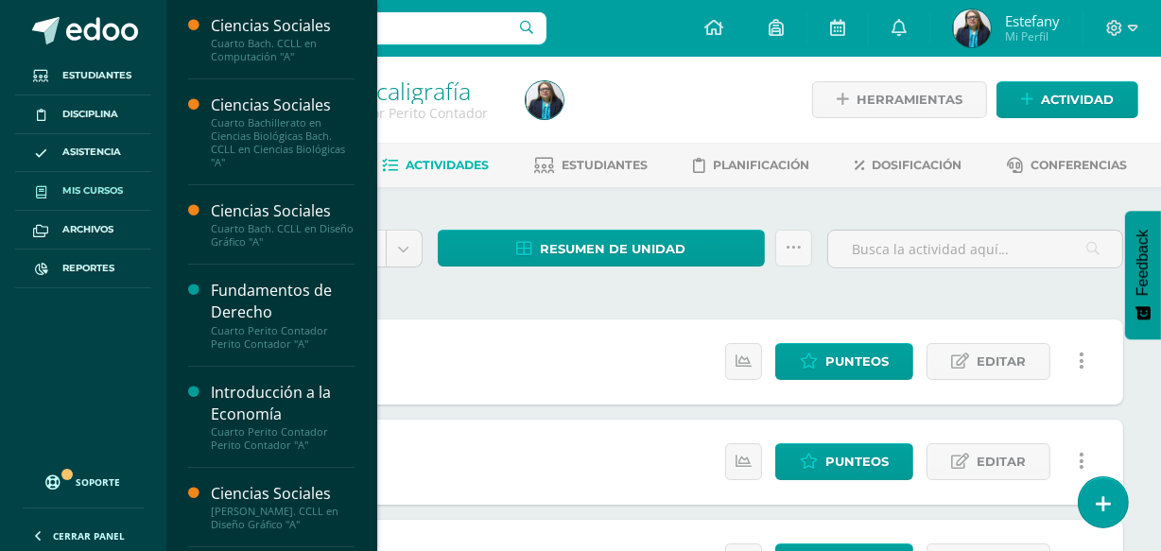
click at [95, 189] on span "Mis cursos" at bounding box center [92, 190] width 61 height 15
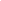
click at [0, 0] on html at bounding box center [0, 0] width 0 height 0
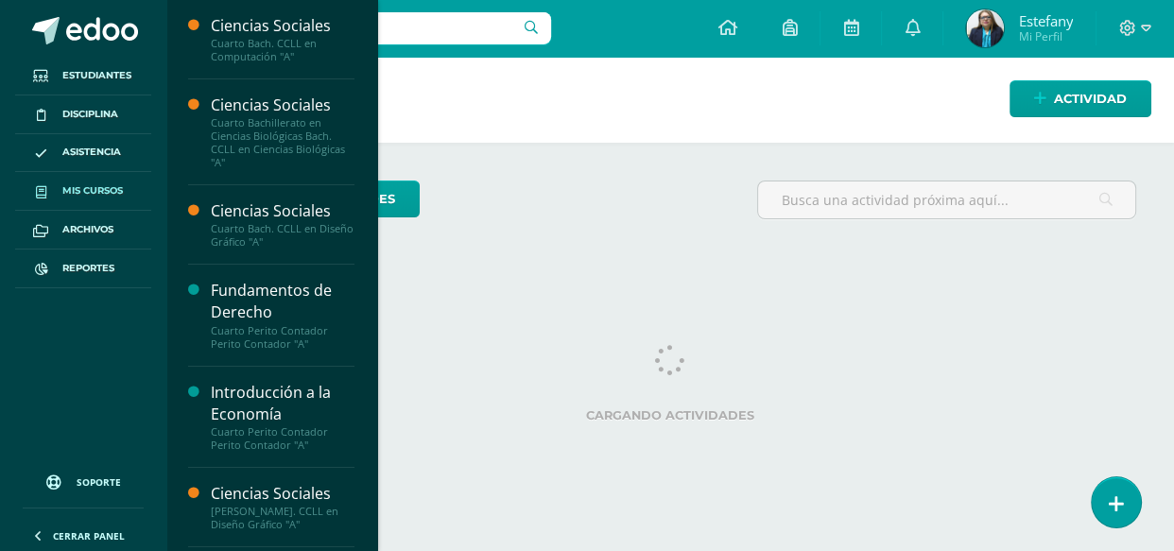
click at [70, 192] on span "Mis cursos" at bounding box center [92, 190] width 61 height 15
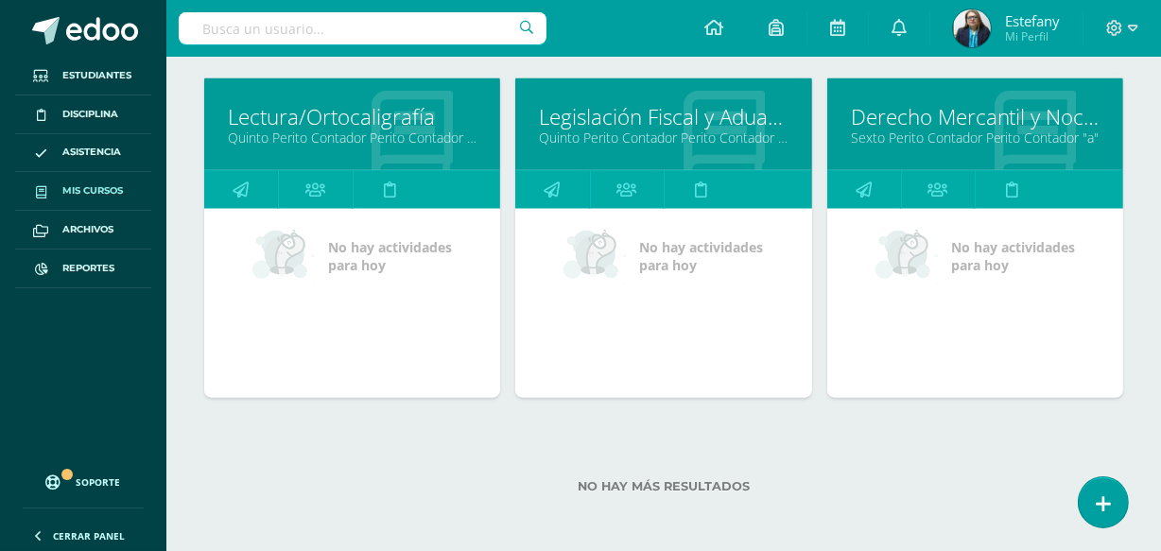
scroll to position [1495, 0]
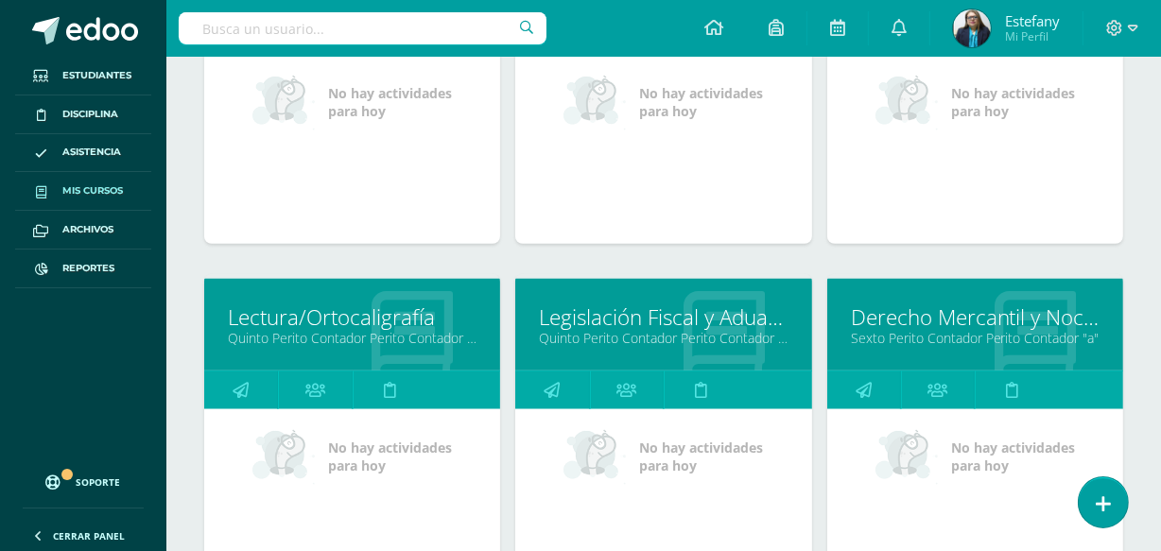
click at [671, 329] on link "Quinto Perito Contador Perito Contador "A"" at bounding box center [663, 338] width 249 height 18
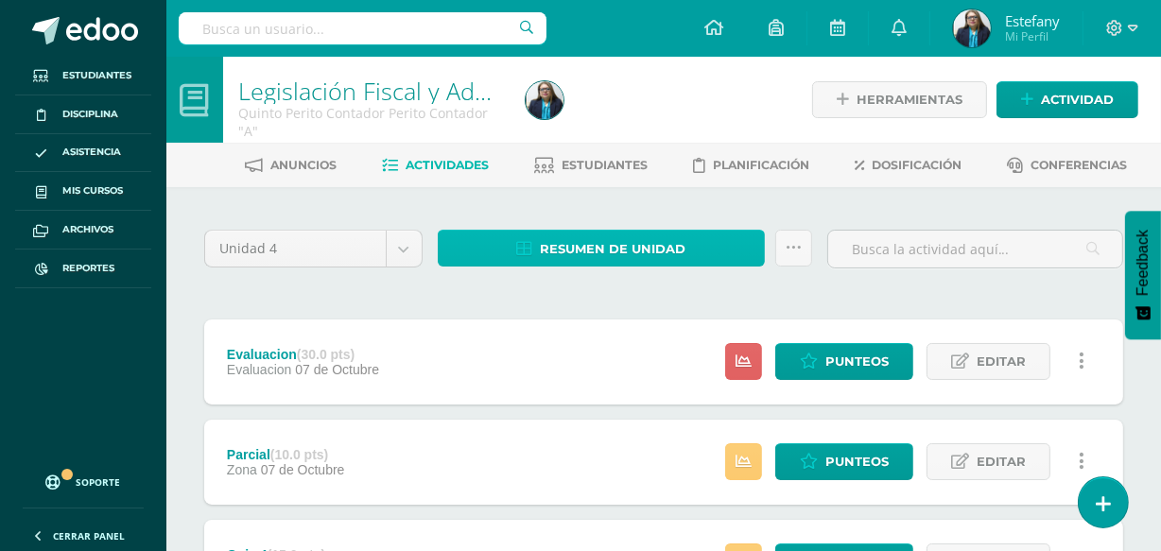
click at [646, 242] on span "Resumen de unidad" at bounding box center [613, 249] width 146 height 35
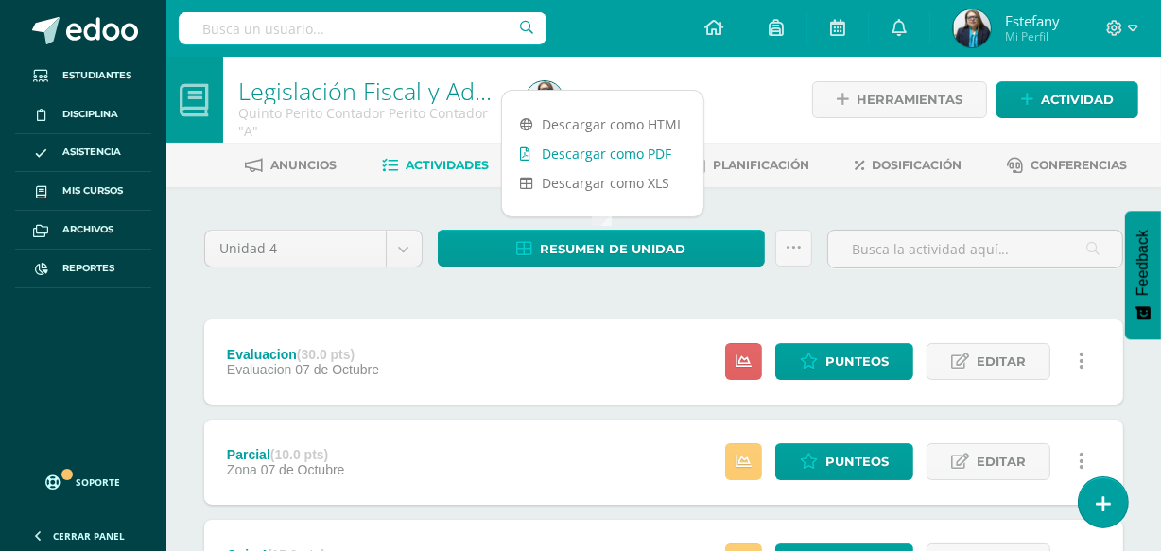
click at [612, 152] on link "Descargar como PDF" at bounding box center [602, 153] width 201 height 29
click at [662, 157] on link "Descargar como PDF" at bounding box center [602, 153] width 201 height 29
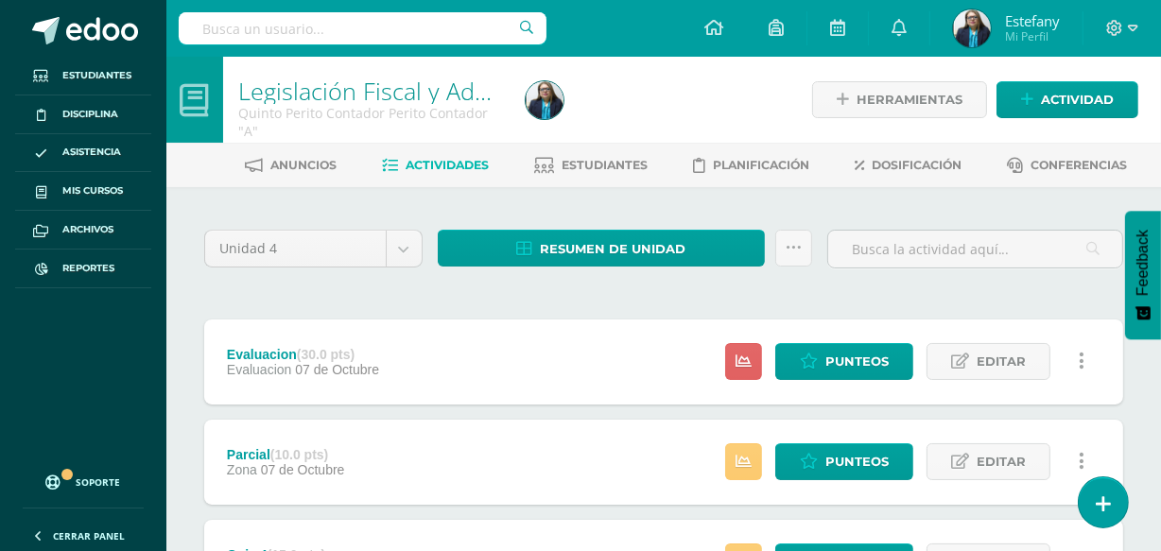
click at [612, 148] on div "Anuncios Actividades Estudiantes Planificación Dosificación Conferencias" at bounding box center [686, 165] width 1040 height 44
click at [605, 158] on span "Estudiantes" at bounding box center [606, 165] width 86 height 14
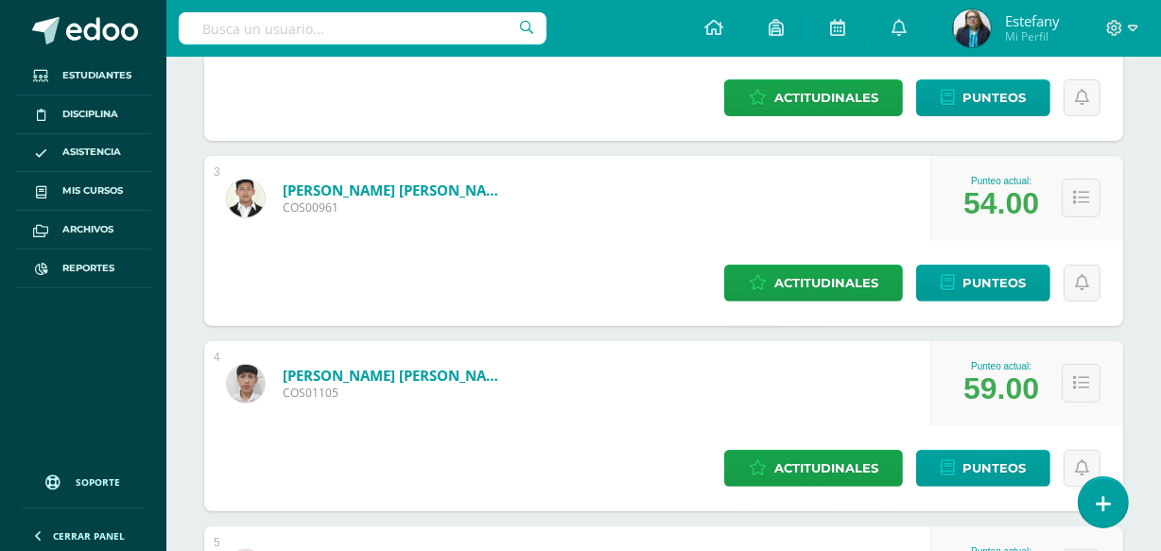
scroll to position [657, 0]
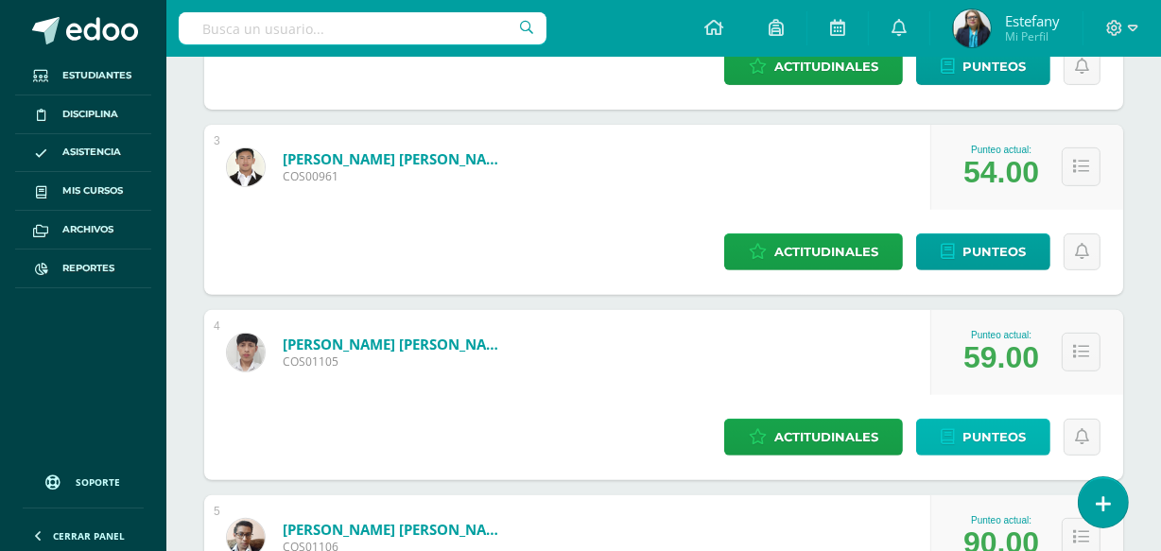
click at [963, 420] on span "Punteos" at bounding box center [994, 437] width 63 height 35
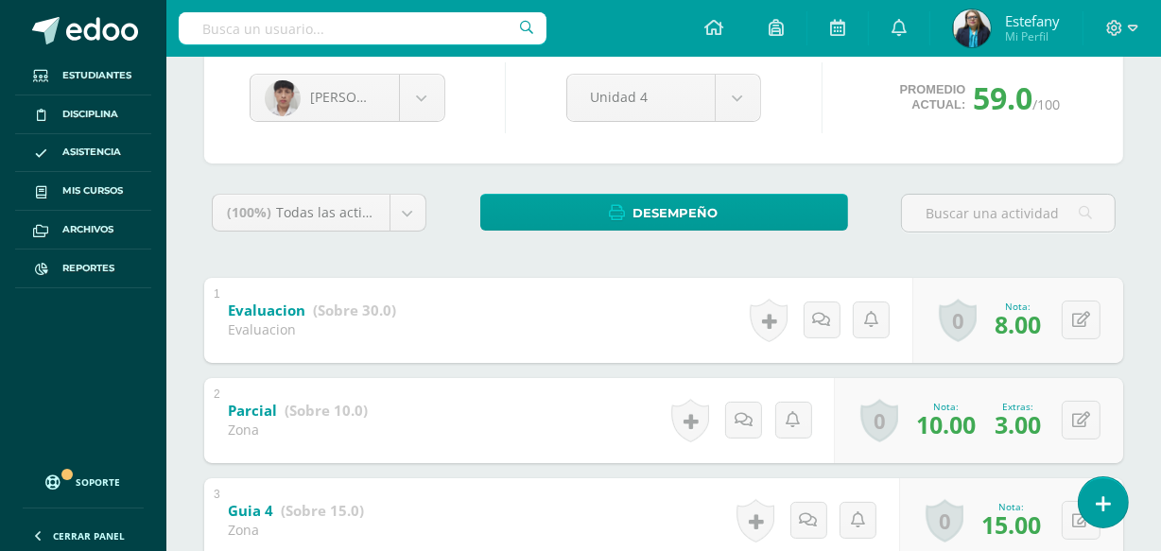
scroll to position [231, 0]
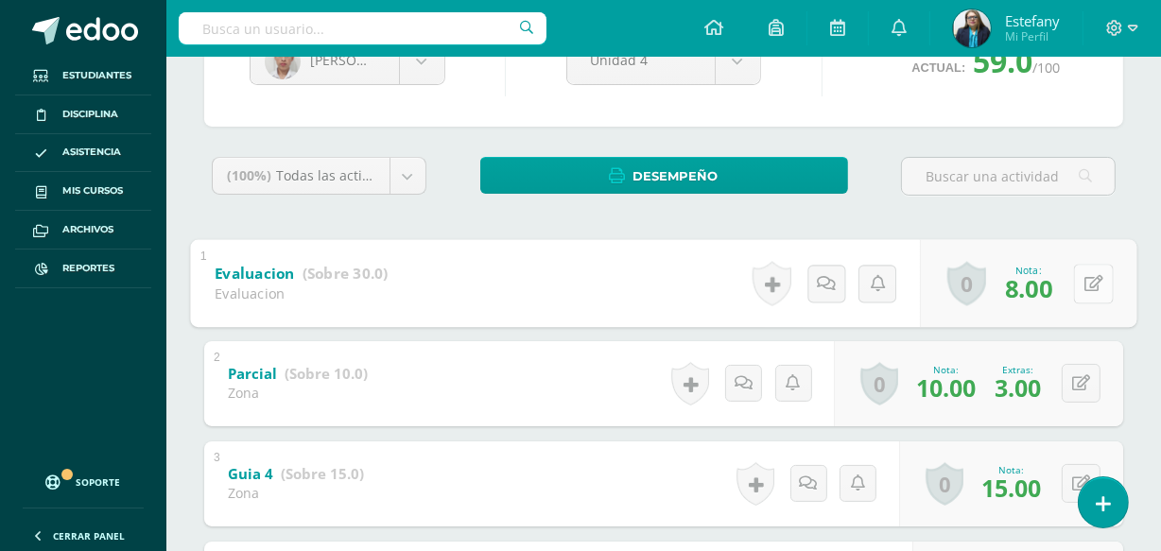
click at [1085, 280] on icon at bounding box center [1094, 283] width 19 height 16
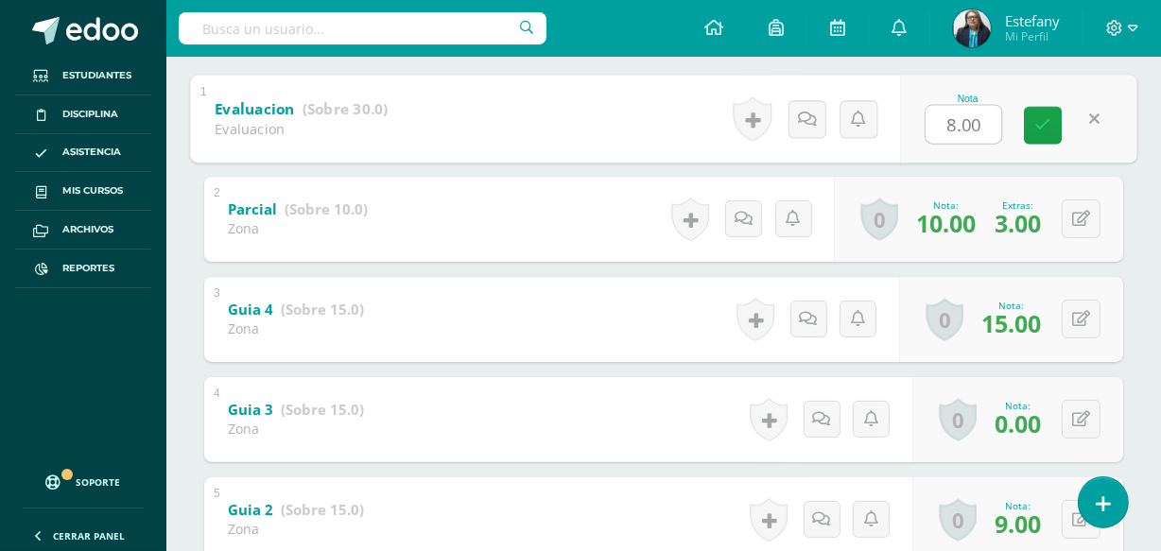
scroll to position [432, 0]
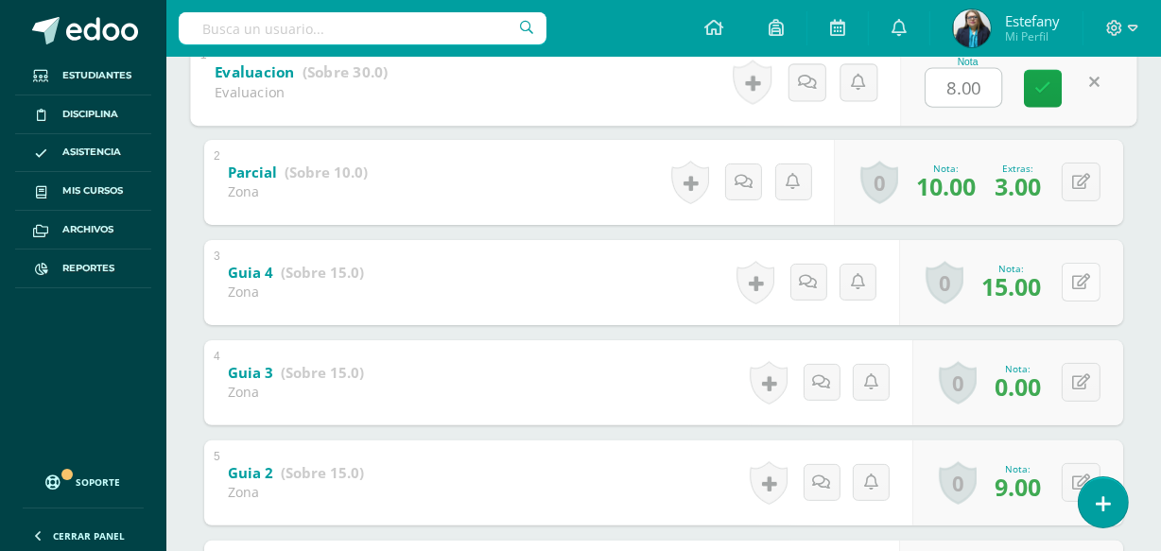
click at [1082, 283] on icon at bounding box center [1081, 282] width 18 height 16
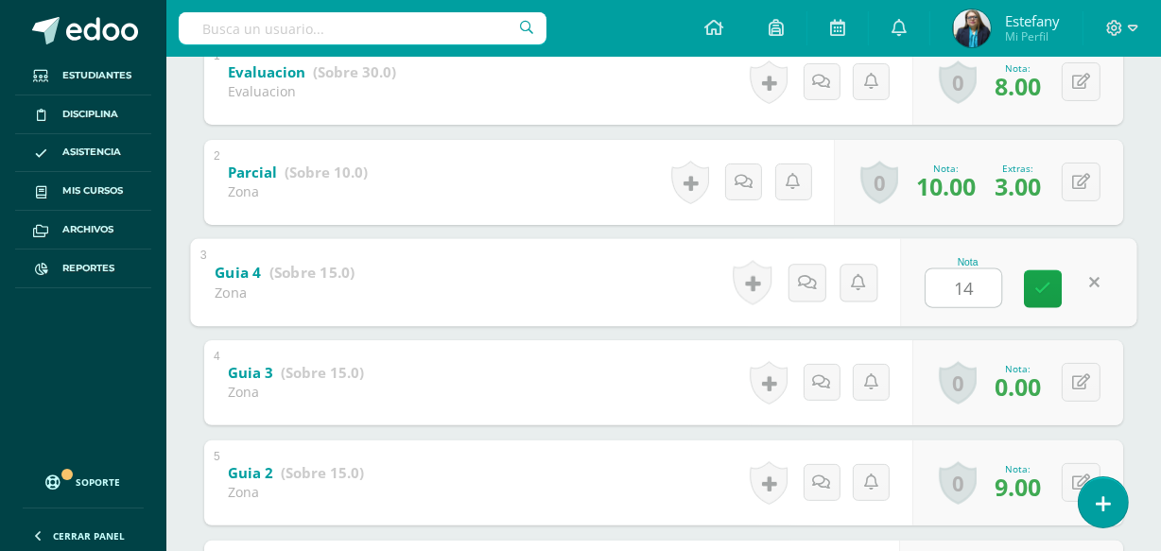
scroll to position [633, 0]
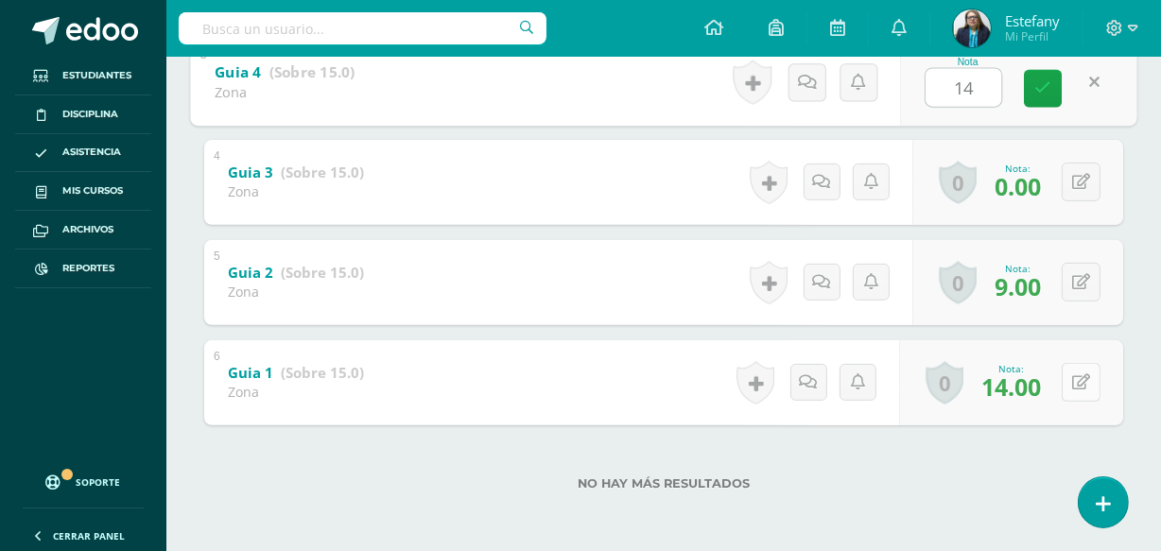
type input "14"
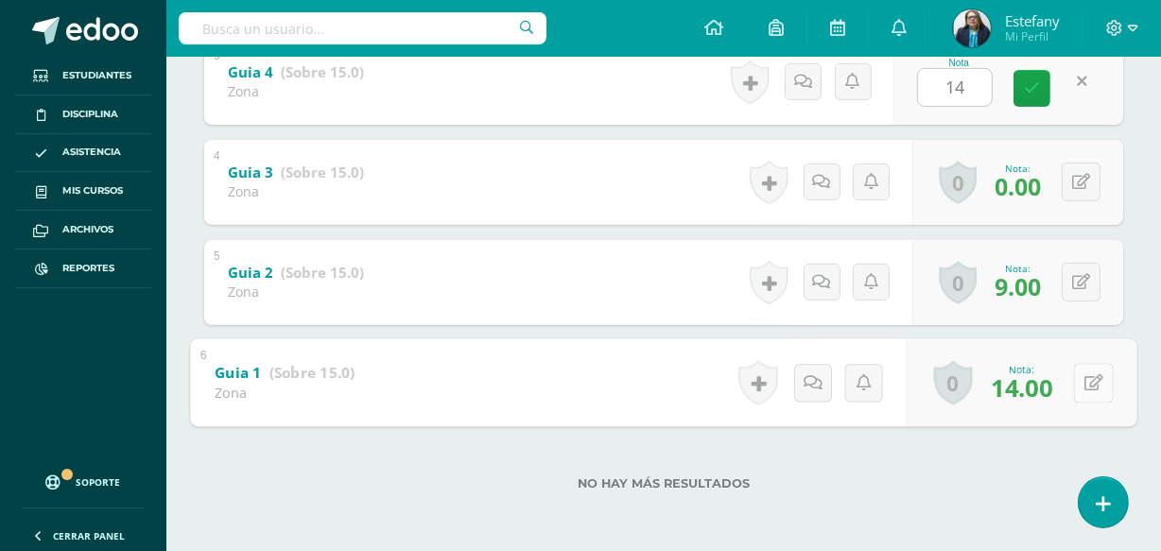
click at [1085, 377] on icon at bounding box center [1094, 382] width 19 height 16
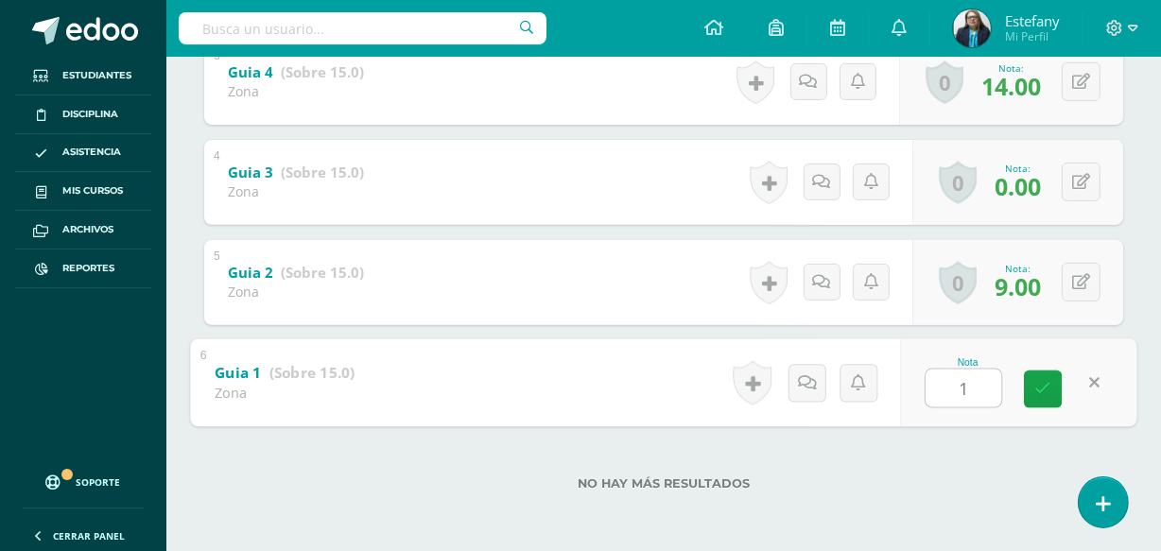
type input "13"
click at [1049, 394] on icon at bounding box center [1043, 389] width 17 height 16
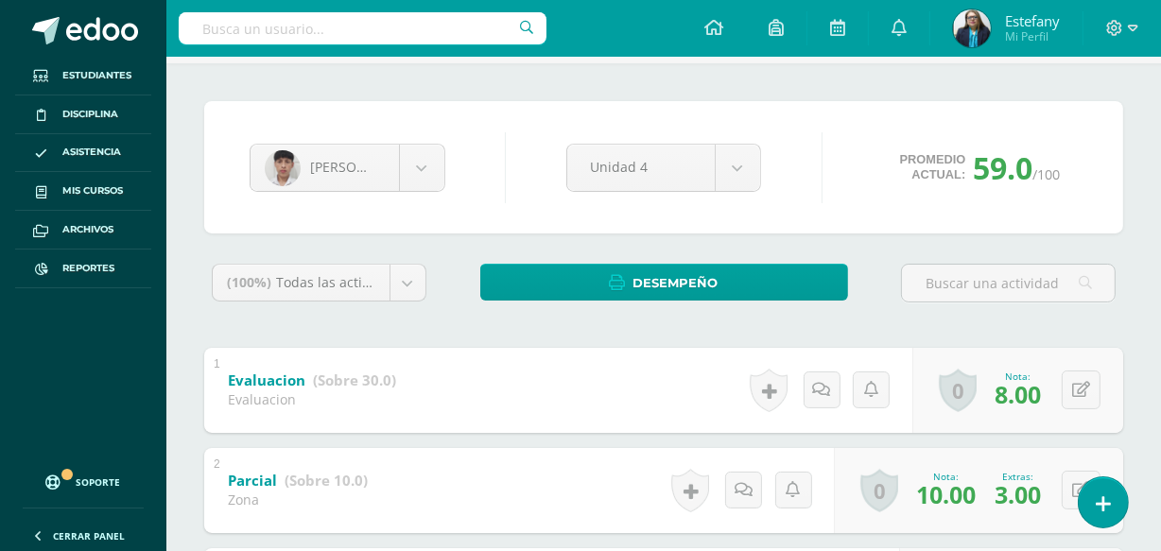
scroll to position [0, 0]
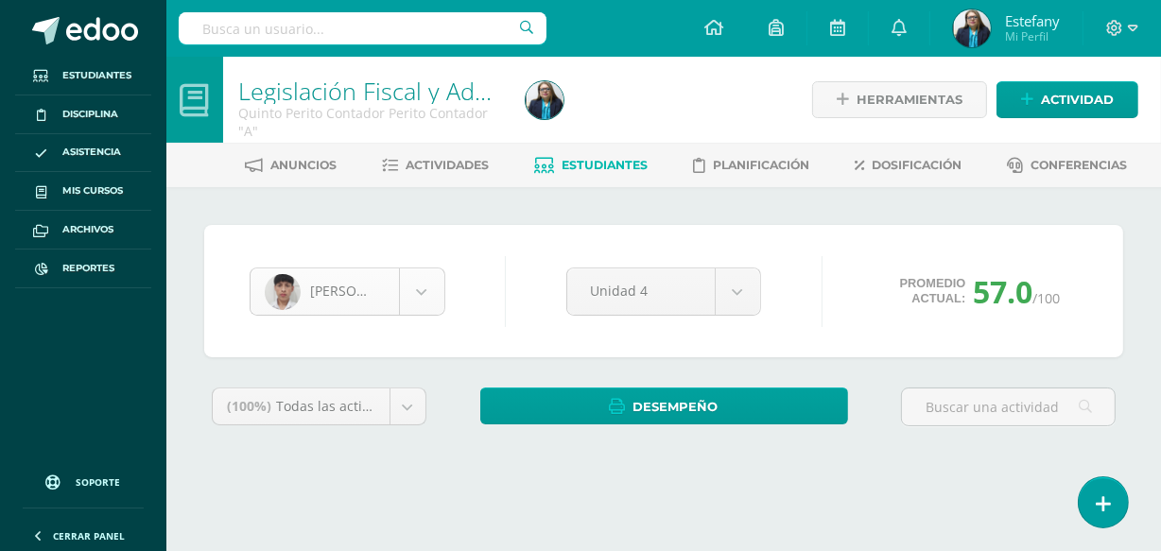
click at [426, 274] on body "Estudiantes Disciplina Asistencia Mis cursos Archivos Reportes Soporte Ayuda Re…" at bounding box center [580, 255] width 1161 height 510
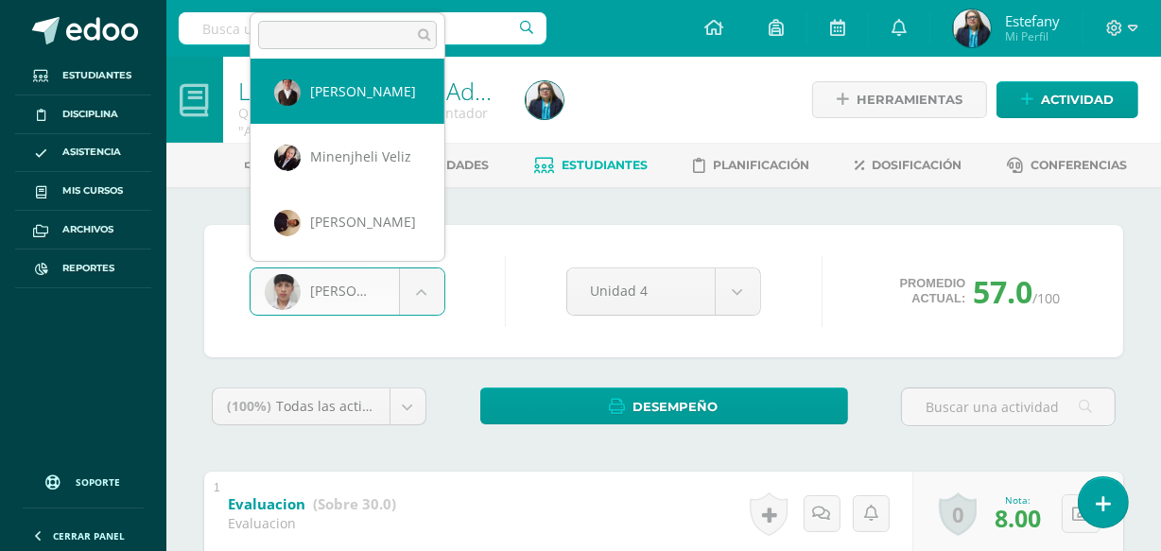
select select "1529"
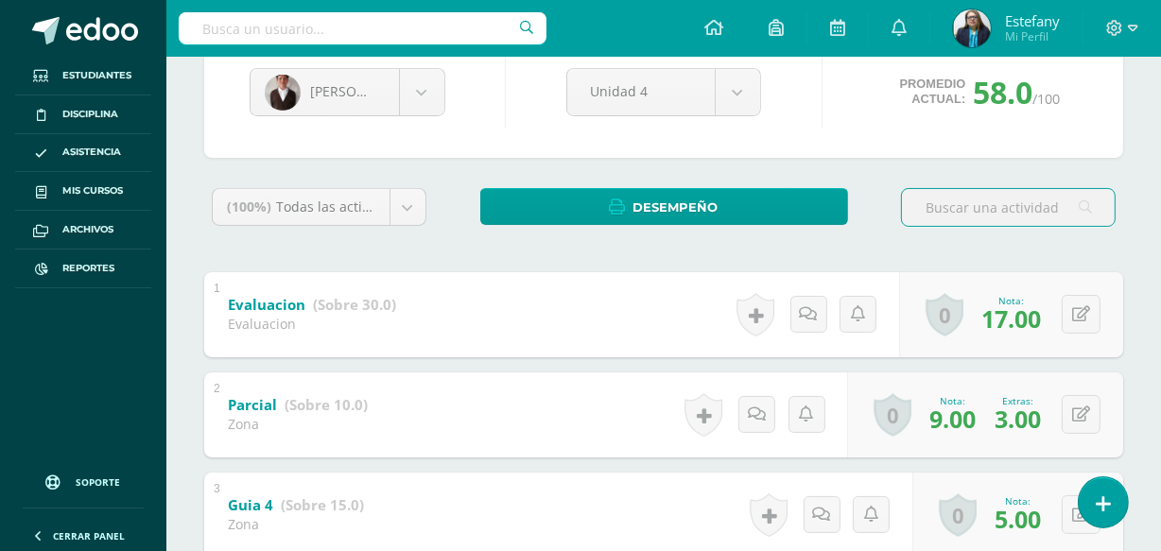
scroll to position [601, 0]
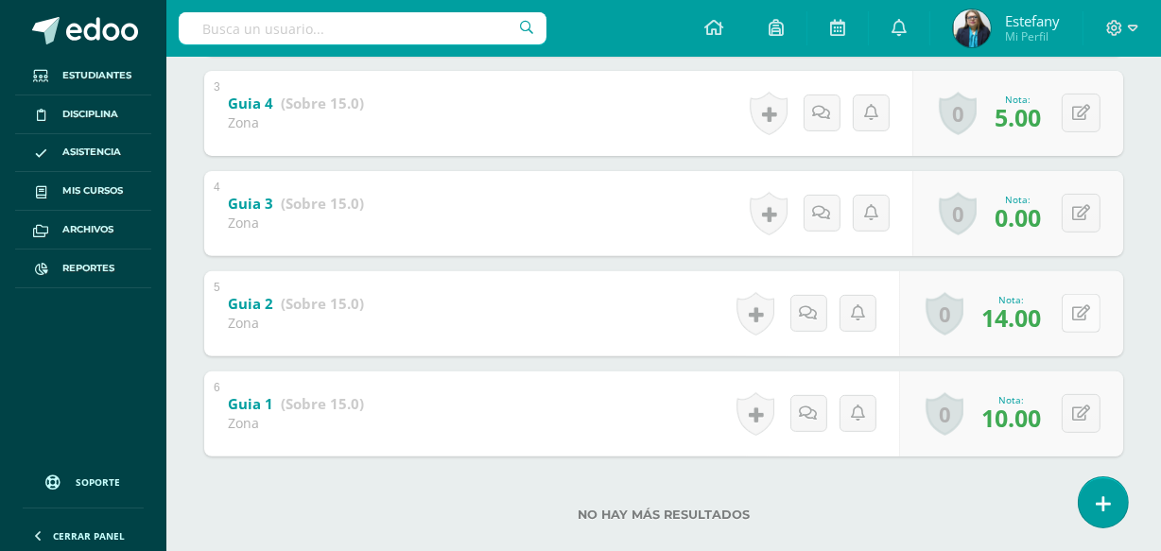
click at [1081, 305] on button at bounding box center [1081, 313] width 39 height 39
type input "13"
click at [1038, 326] on icon at bounding box center [1043, 320] width 17 height 16
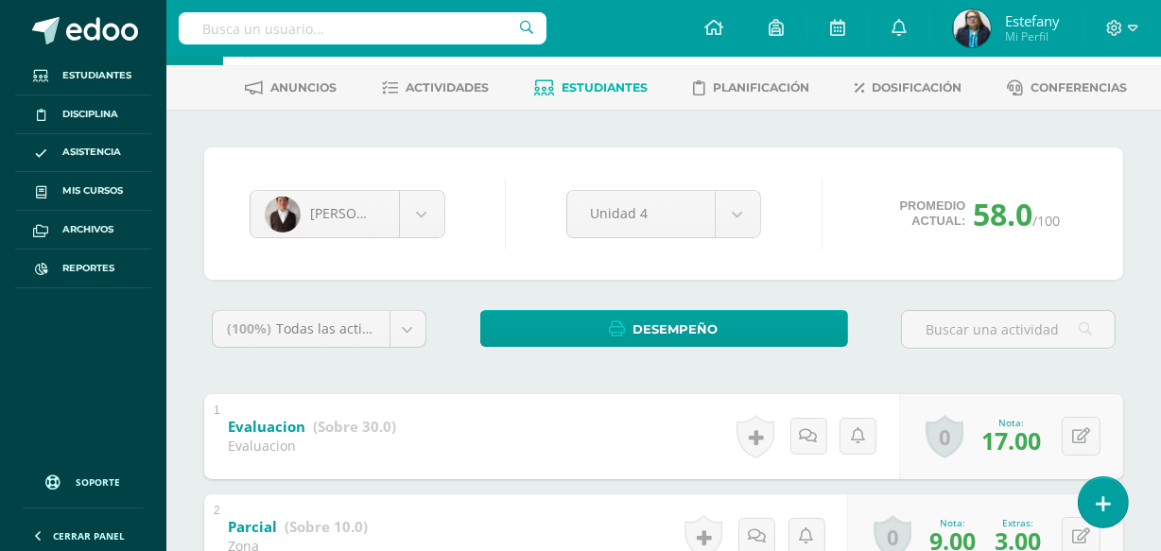
scroll to position [0, 0]
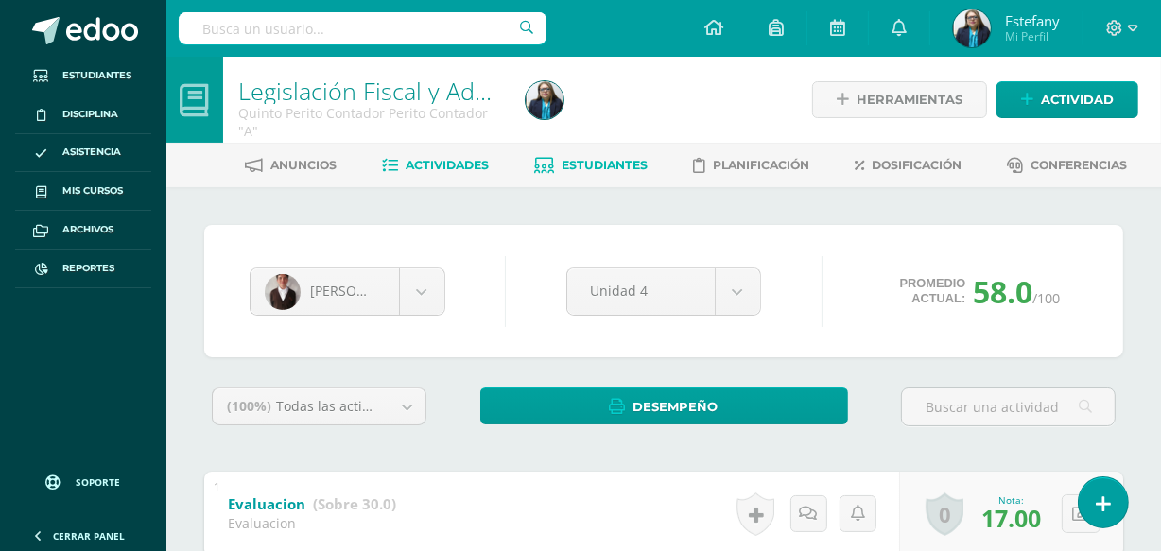
click at [443, 165] on span "Actividades" at bounding box center [448, 165] width 83 height 14
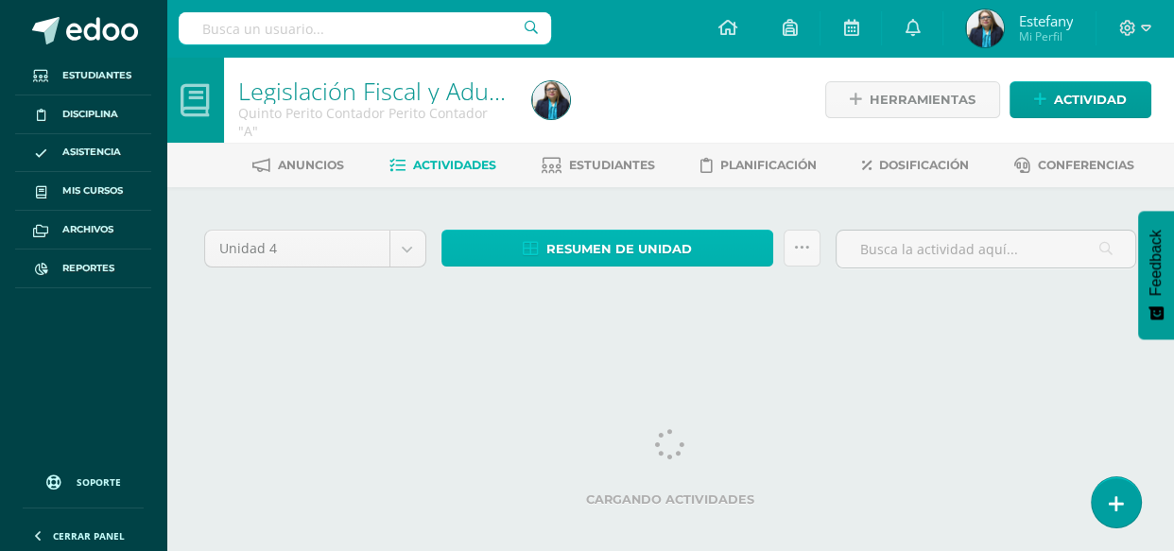
click at [620, 246] on span "Resumen de unidad" at bounding box center [620, 249] width 146 height 35
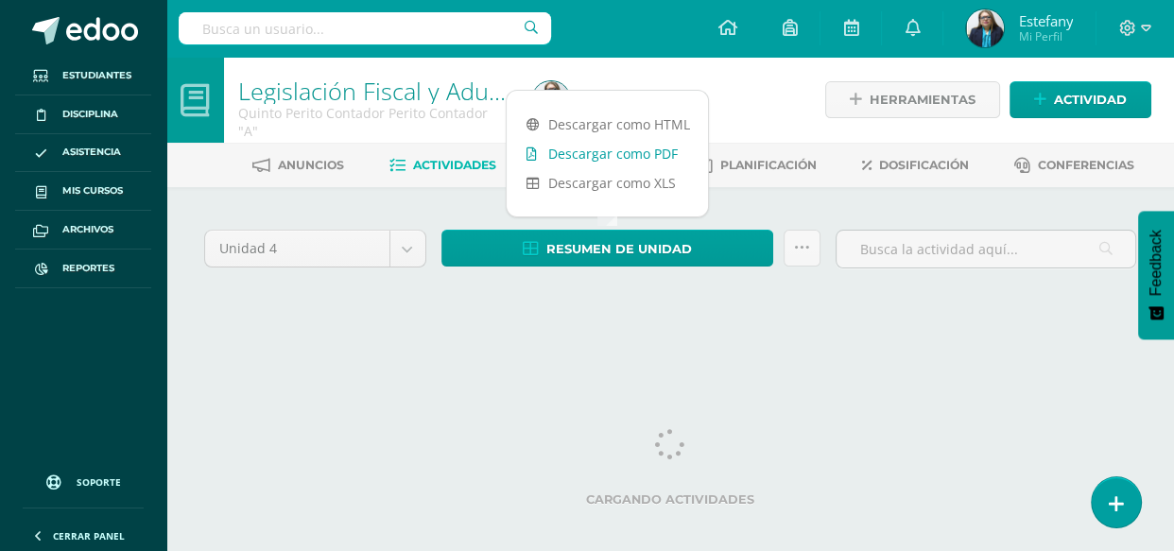
click at [625, 155] on link "Descargar como PDF" at bounding box center [607, 153] width 201 height 29
